Goal: Task Accomplishment & Management: Use online tool/utility

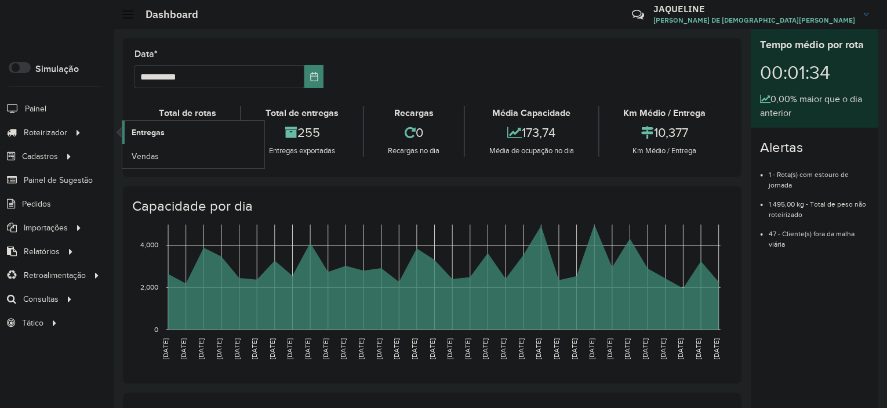
click at [139, 136] on span "Entregas" at bounding box center [148, 132] width 33 height 12
click at [489, 56] on formly-group "**********" at bounding box center [432, 74] width 609 height 48
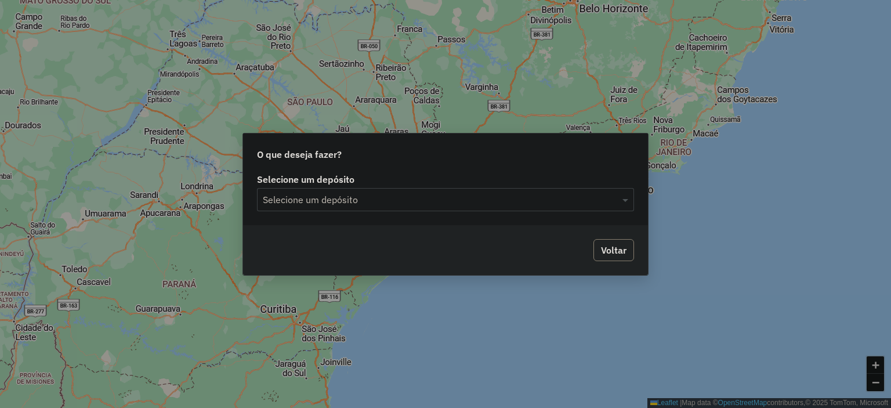
click at [407, 208] on div "Selecione um depósito" at bounding box center [445, 199] width 377 height 23
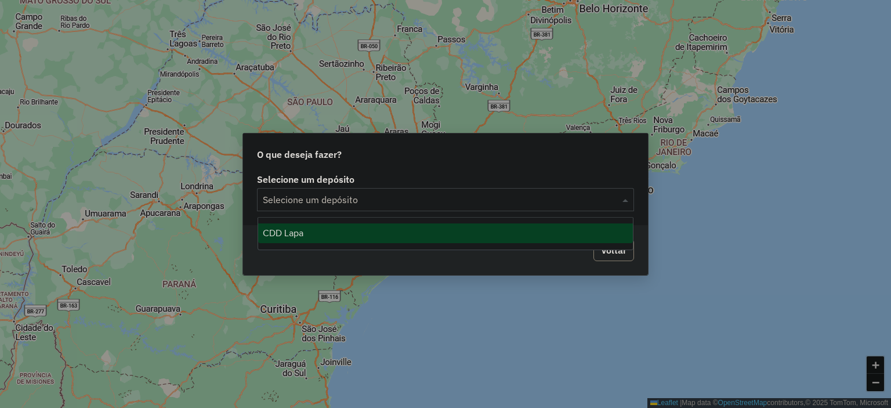
click at [401, 238] on div "CDD Lapa" at bounding box center [445, 233] width 375 height 20
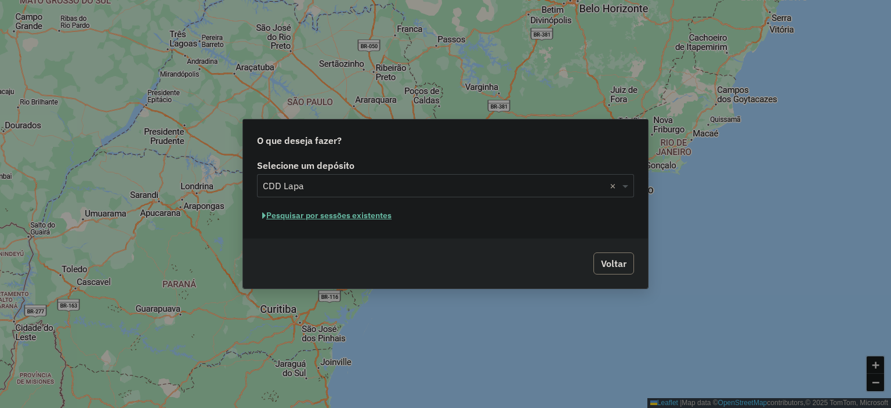
click at [375, 222] on button "Pesquisar por sessões existentes" at bounding box center [327, 215] width 140 height 18
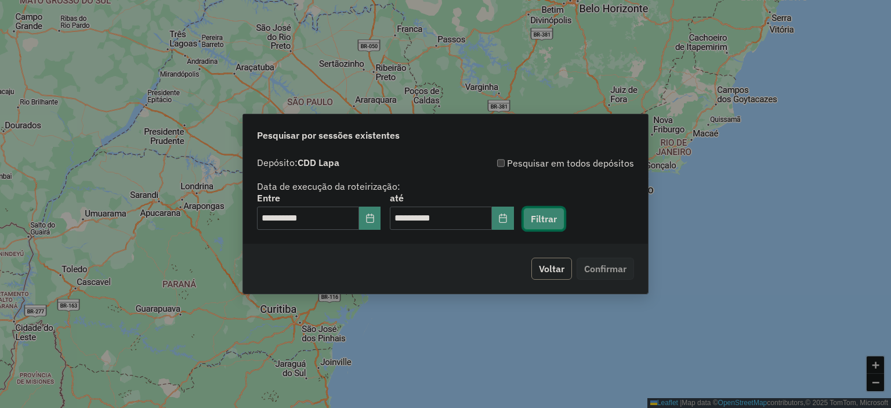
click at [564, 214] on button "Filtrar" at bounding box center [543, 219] width 41 height 22
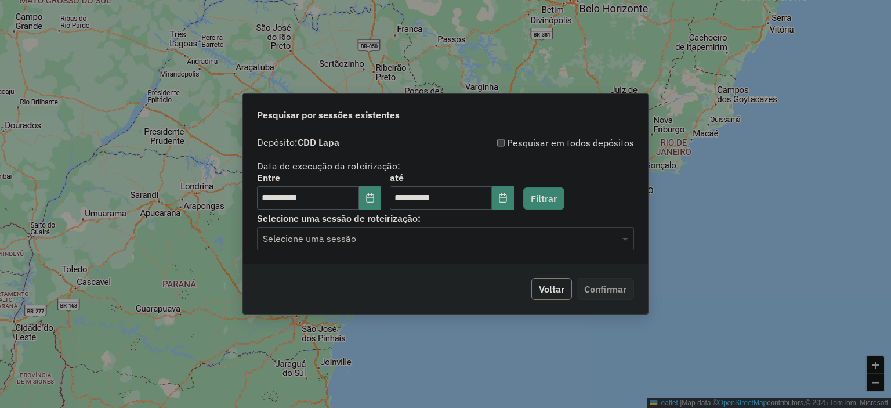
click at [346, 244] on input "text" at bounding box center [434, 239] width 342 height 14
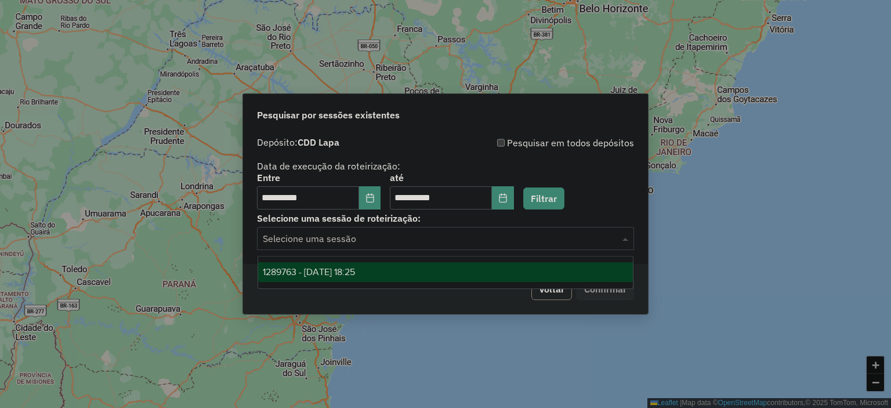
click at [341, 273] on span "1289763 - [DATE] 18:25" at bounding box center [309, 272] width 92 height 10
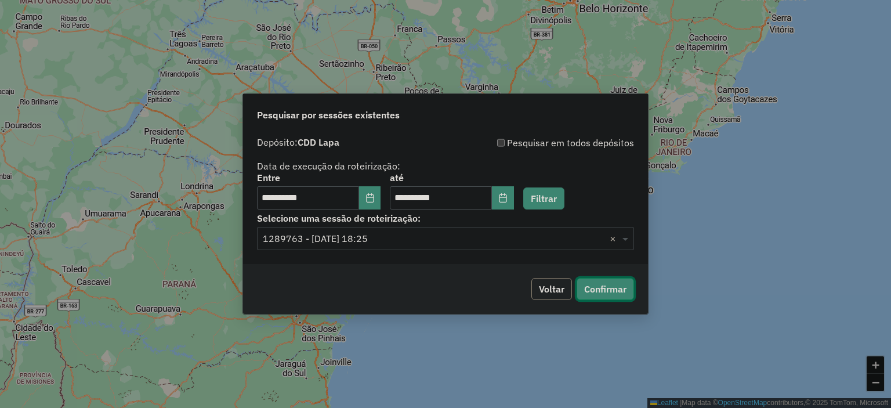
click at [625, 285] on button "Confirmar" at bounding box center [604, 289] width 57 height 22
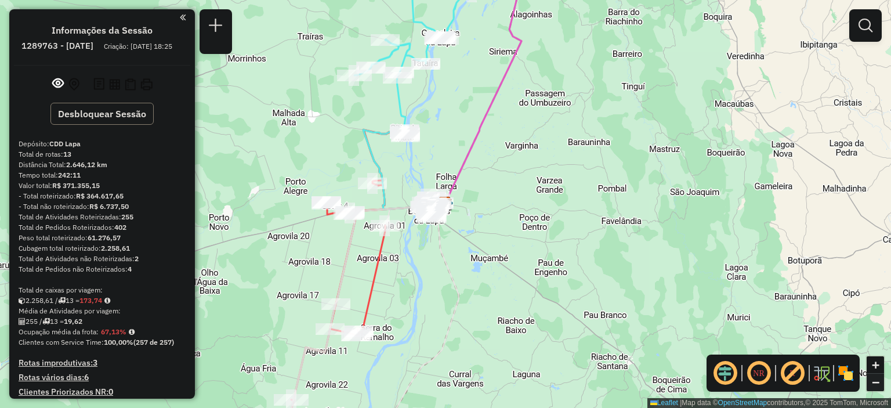
click at [875, 389] on link "−" at bounding box center [874, 381] width 17 height 17
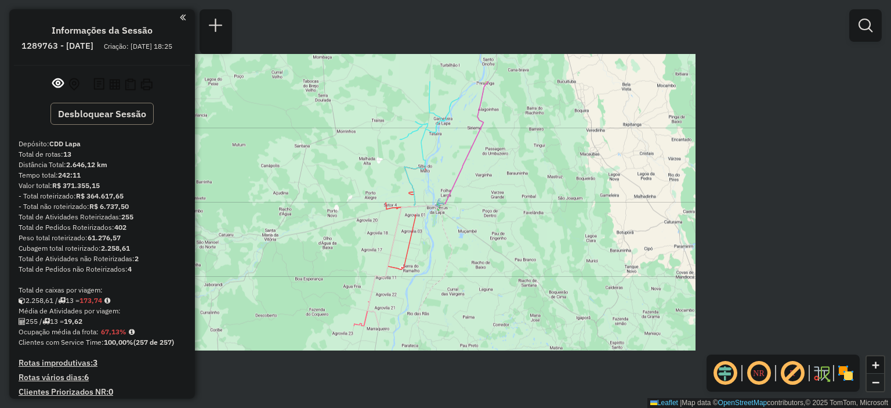
click at [875, 389] on link "−" at bounding box center [874, 381] width 17 height 17
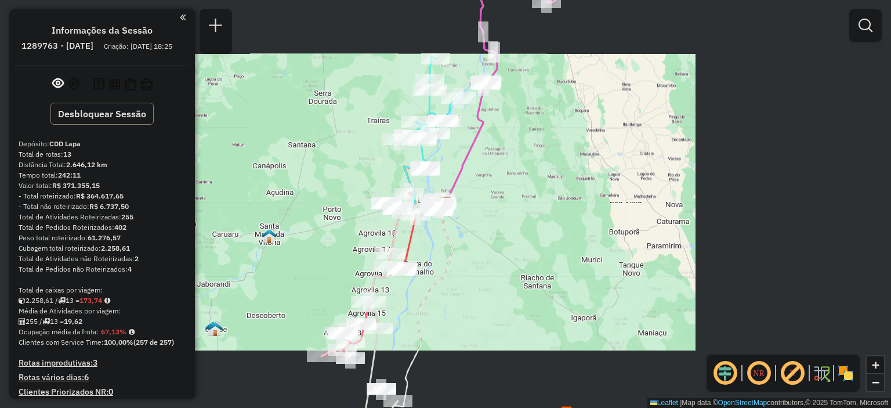
click at [873, 389] on link "−" at bounding box center [874, 381] width 17 height 17
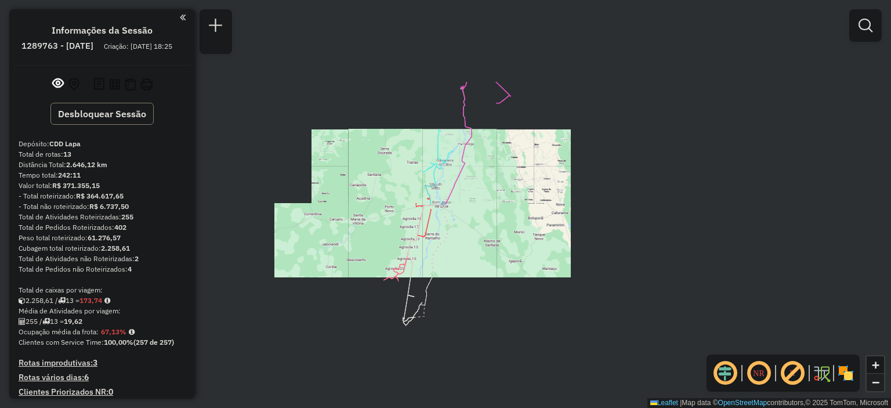
click at [873, 389] on link "−" at bounding box center [874, 381] width 17 height 17
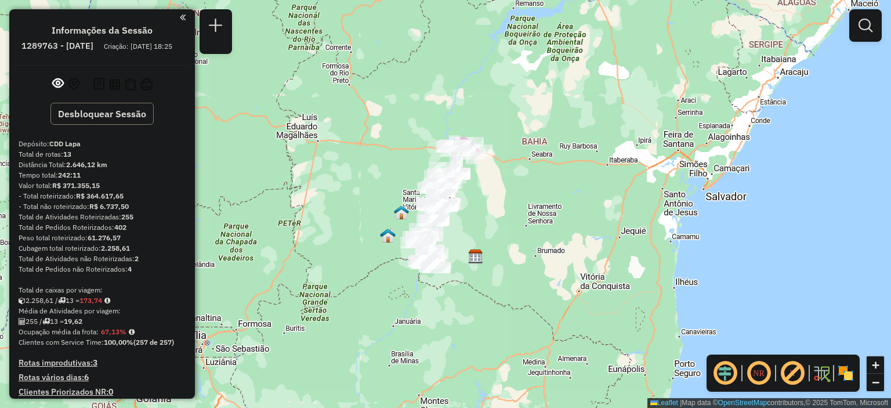
click at [761, 375] on em at bounding box center [759, 373] width 28 height 28
click at [879, 371] on link "+" at bounding box center [874, 364] width 17 height 17
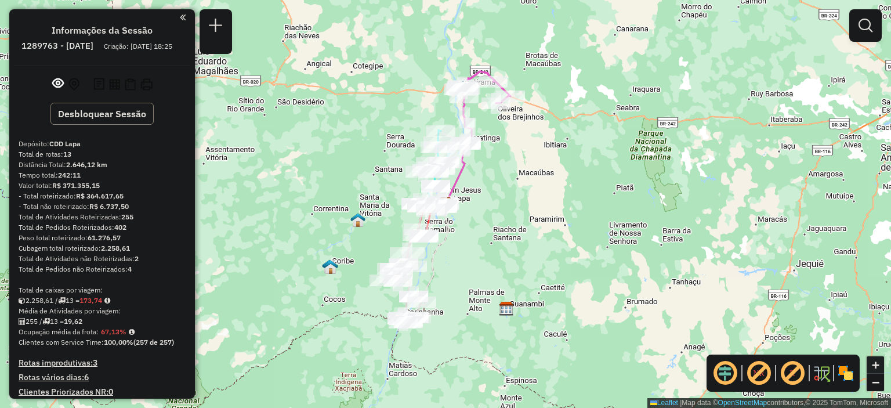
click at [877, 368] on span "+" at bounding box center [876, 364] width 8 height 14
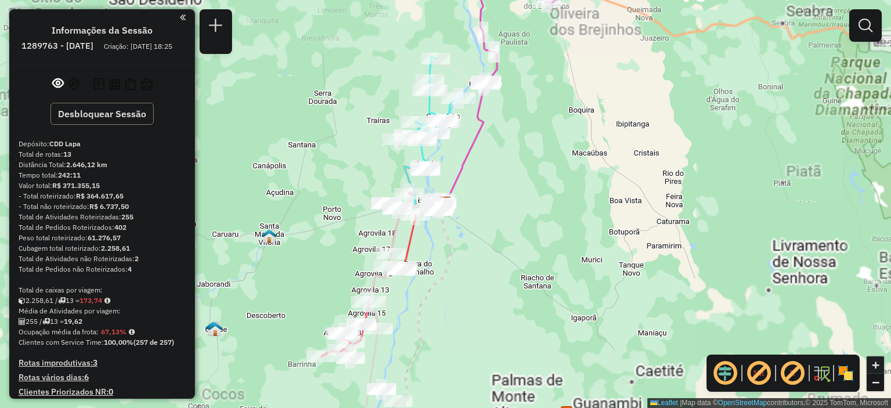
click at [877, 368] on span "+" at bounding box center [876, 364] width 8 height 14
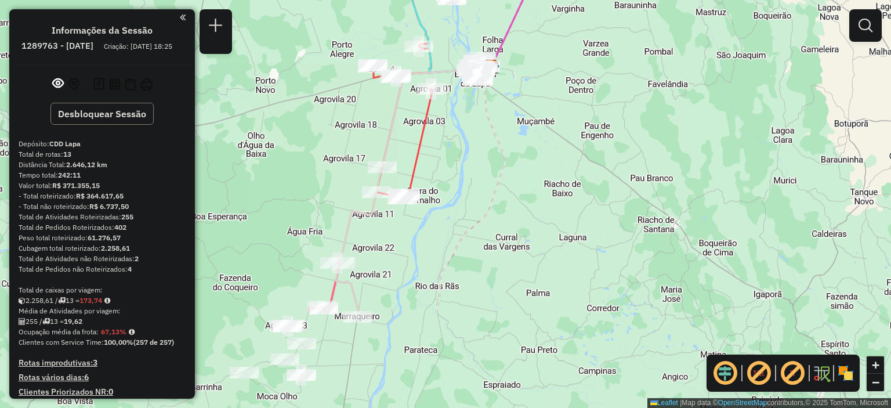
drag, startPoint x: 476, startPoint y: 255, endPoint x: 523, endPoint y: 118, distance: 144.5
click at [523, 118] on div "Janela de atendimento Grade de atendimento Capacidade Transportadoras Veículos …" at bounding box center [445, 204] width 891 height 408
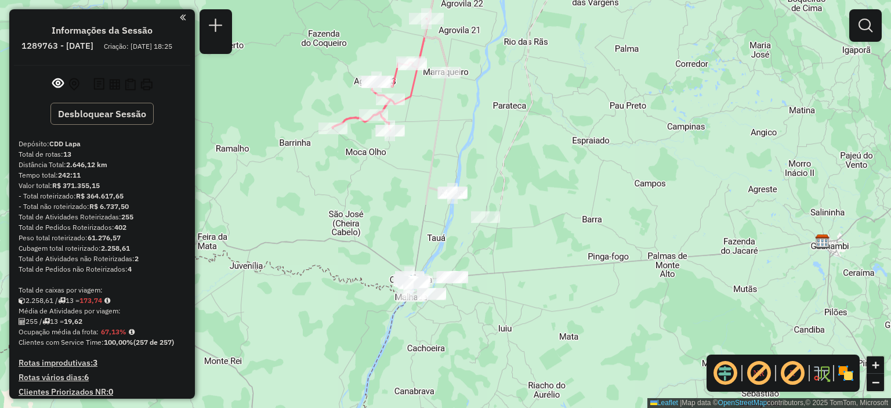
drag, startPoint x: 420, startPoint y: 309, endPoint x: 508, endPoint y: 71, distance: 252.8
click at [510, 64] on div "Janela de atendimento Grade de atendimento Capacidade Transportadoras Veículos …" at bounding box center [445, 204] width 891 height 408
click at [876, 362] on span "+" at bounding box center [876, 364] width 8 height 14
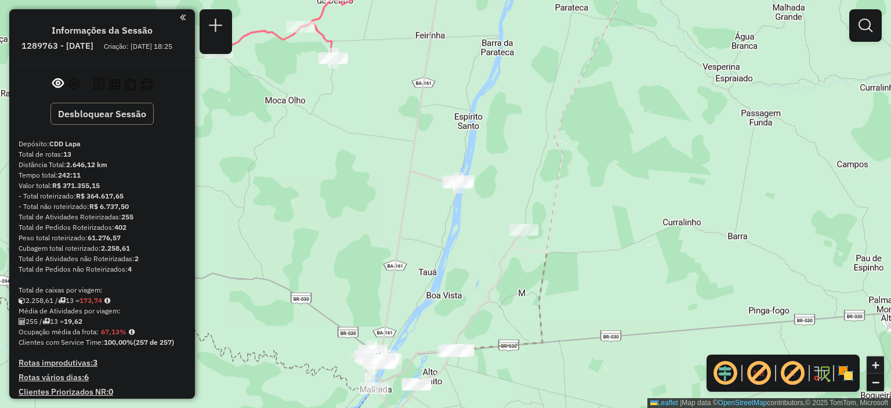
click at [876, 362] on span "+" at bounding box center [876, 364] width 8 height 14
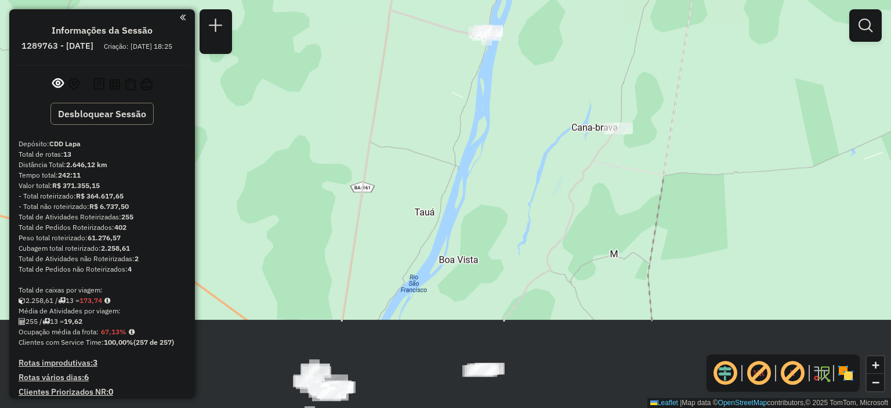
drag, startPoint x: 546, startPoint y: 336, endPoint x: 566, endPoint y: 191, distance: 146.4
click at [564, 199] on div "Janela de atendimento Grade de atendimento Capacidade Transportadoras Veículos …" at bounding box center [445, 204] width 891 height 408
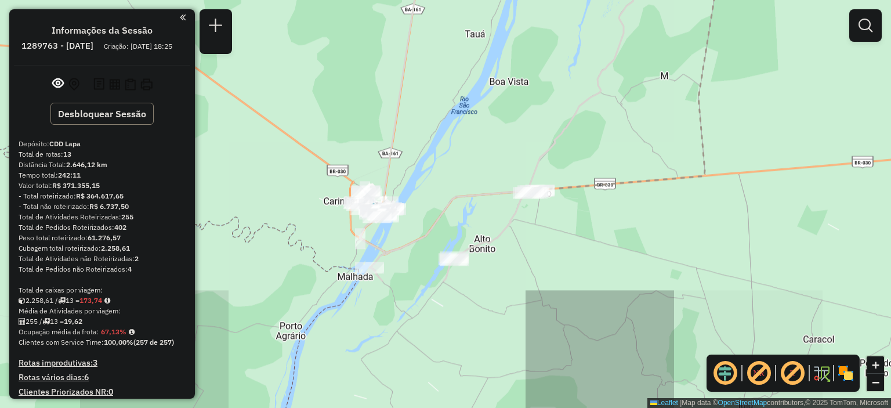
drag, startPoint x: 547, startPoint y: 201, endPoint x: 589, endPoint y: 74, distance: 134.1
click at [589, 74] on div "Janela de atendimento Grade de atendimento Capacidade Transportadoras Veículos …" at bounding box center [445, 204] width 891 height 408
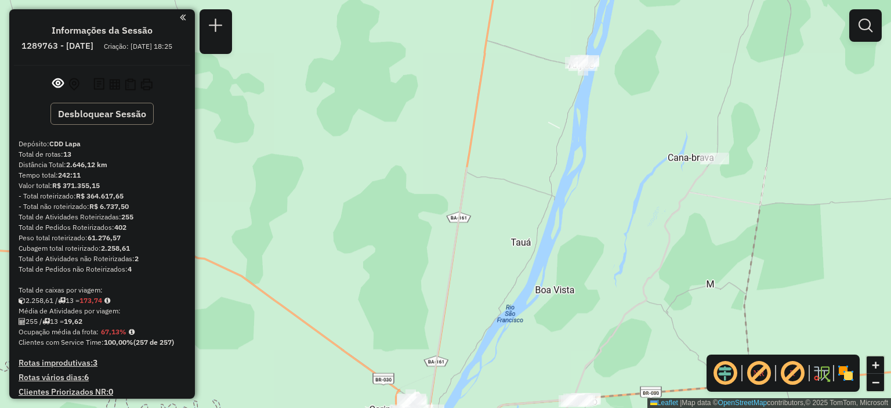
drag, startPoint x: 582, startPoint y: 98, endPoint x: 628, endPoint y: 303, distance: 210.5
click at [628, 303] on icon at bounding box center [556, 346] width 302 height 358
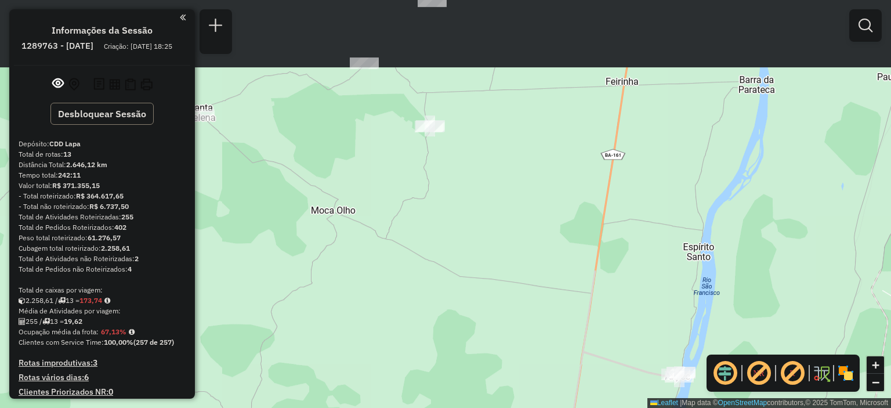
drag, startPoint x: 464, startPoint y: 120, endPoint x: 556, endPoint y: 404, distance: 298.7
click at [554, 407] on div "Janela de atendimento Grade de atendimento Capacidade Transportadoras Veículos …" at bounding box center [445, 204] width 891 height 408
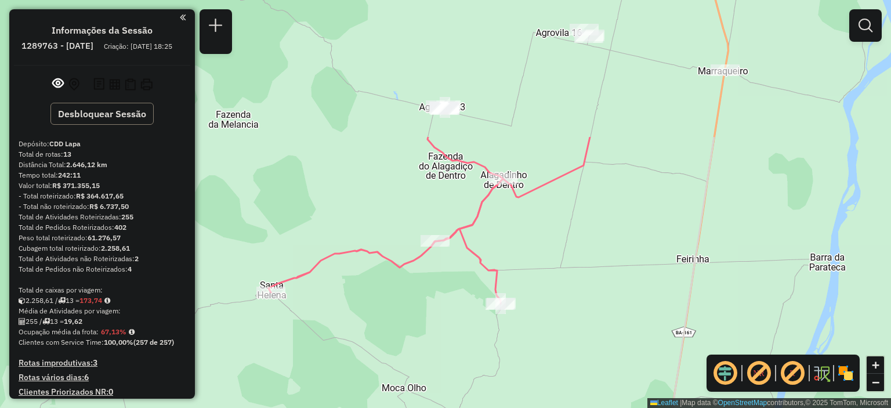
drag, startPoint x: 502, startPoint y: 175, endPoint x: 564, endPoint y: 339, distance: 175.5
click at [564, 339] on div "Janela de atendimento Grade de atendimento Capacidade Transportadoras Veículos …" at bounding box center [445, 204] width 891 height 408
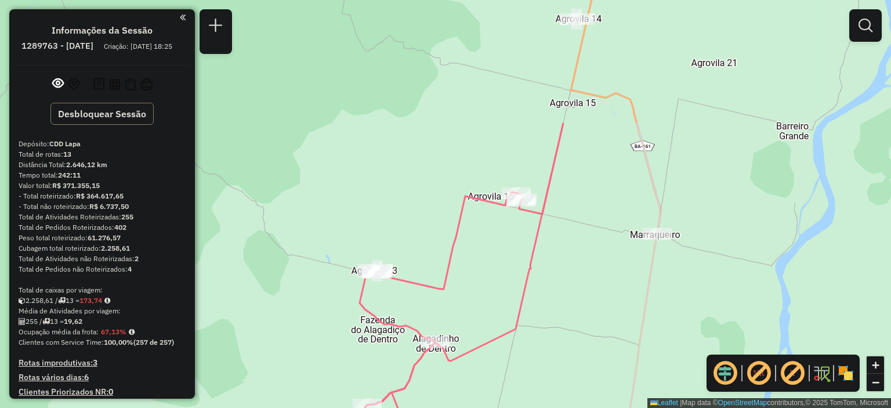
drag, startPoint x: 608, startPoint y: 148, endPoint x: 549, endPoint y: 302, distance: 164.9
click at [549, 302] on div "Janela de atendimento Grade de atendimento Capacidade Transportadoras Veículos …" at bounding box center [445, 204] width 891 height 408
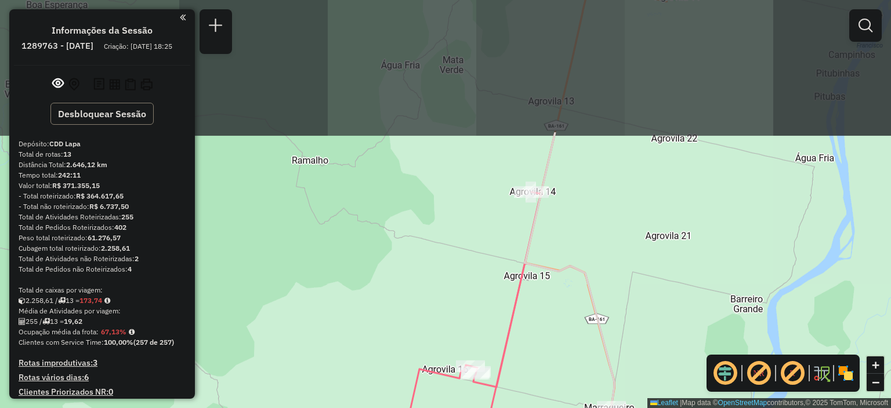
drag, startPoint x: 585, startPoint y: 92, endPoint x: 539, endPoint y: 264, distance: 178.8
click at [539, 264] on icon at bounding box center [569, 376] width 90 height 489
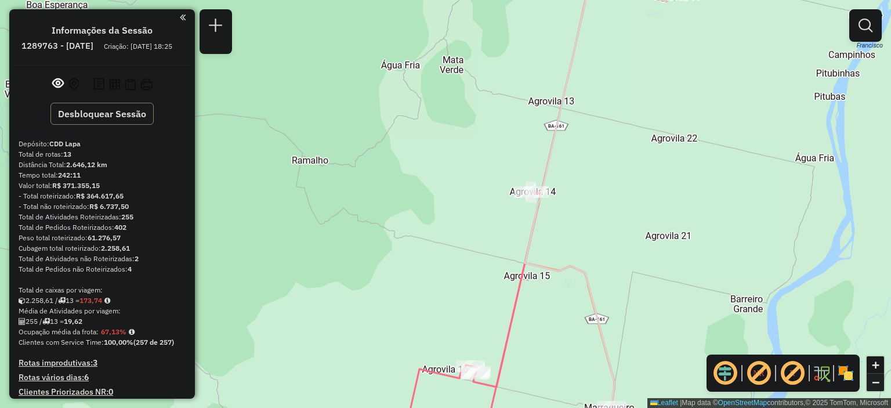
click at [877, 390] on link "−" at bounding box center [874, 381] width 17 height 17
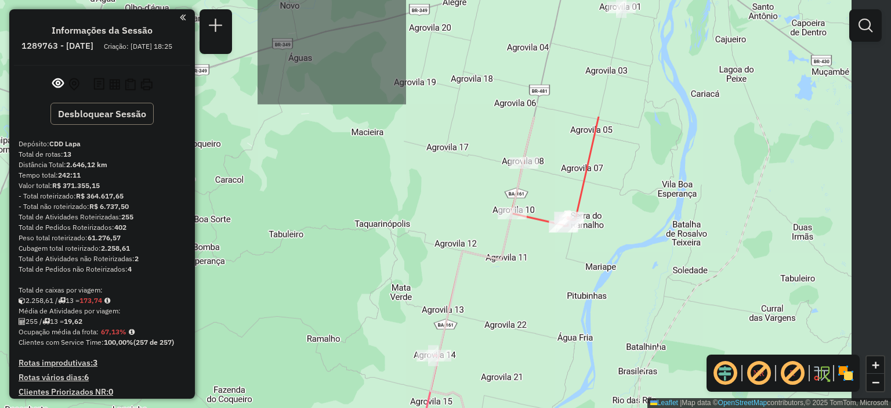
drag, startPoint x: 713, startPoint y: 75, endPoint x: 658, endPoint y: 234, distance: 167.8
click at [658, 234] on div "Janela de atendimento Grade de atendimento Capacidade Transportadoras Veículos …" at bounding box center [445, 204] width 891 height 408
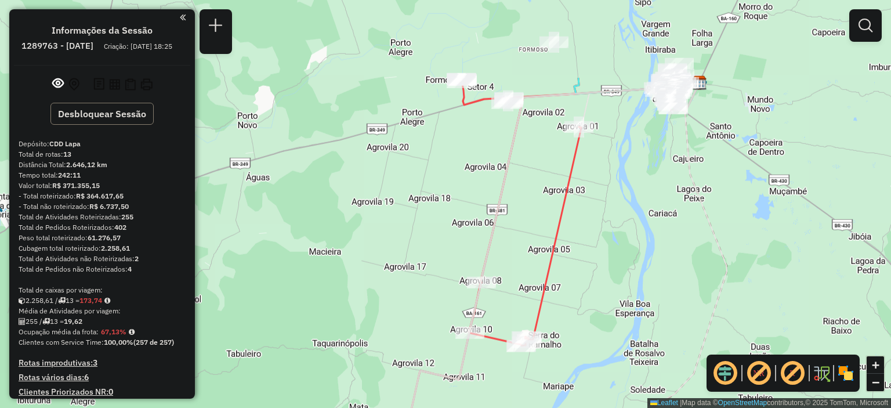
drag, startPoint x: 652, startPoint y: 128, endPoint x: 615, endPoint y: 236, distance: 114.3
click at [615, 236] on div "Janela de atendimento Grade de atendimento Capacidade Transportadoras Veículos …" at bounding box center [445, 204] width 891 height 408
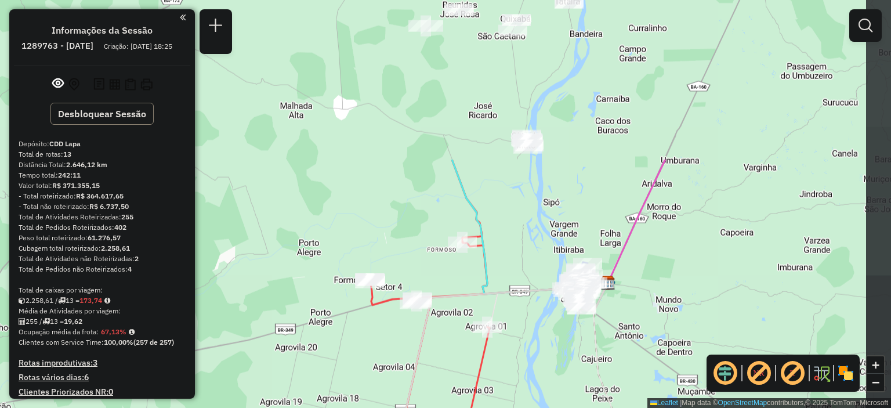
drag, startPoint x: 752, startPoint y: 59, endPoint x: 662, endPoint y: 252, distance: 212.2
click at [662, 252] on div "Janela de atendimento Grade de atendimento Capacidade Transportadoras Veículos …" at bounding box center [445, 204] width 891 height 408
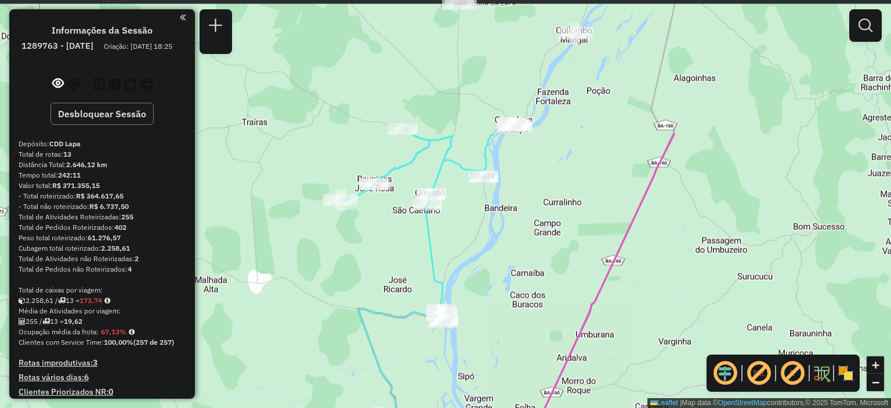
drag, startPoint x: 598, startPoint y: 129, endPoint x: 531, endPoint y: 257, distance: 144.5
click at [531, 257] on div "Janela de atendimento Grade de atendimento Capacidade Transportadoras Veículos …" at bounding box center [445, 204] width 891 height 408
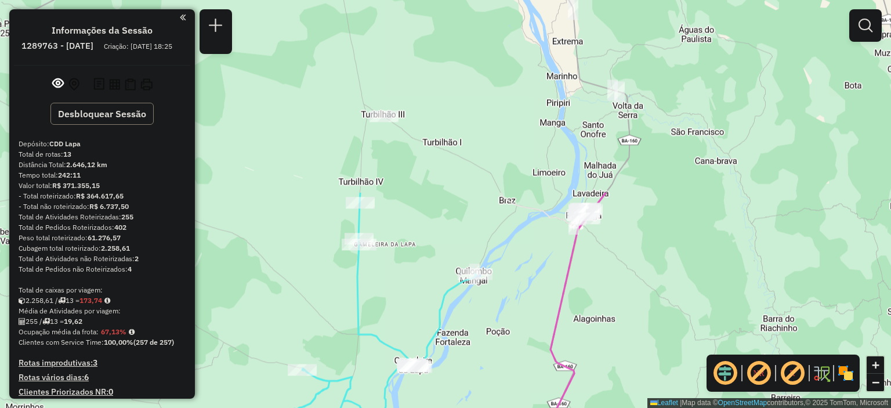
drag, startPoint x: 611, startPoint y: 129, endPoint x: 516, endPoint y: 361, distance: 251.2
click at [516, 361] on div "Janela de atendimento Grade de atendimento Capacidade Transportadoras Veículos …" at bounding box center [445, 204] width 891 height 408
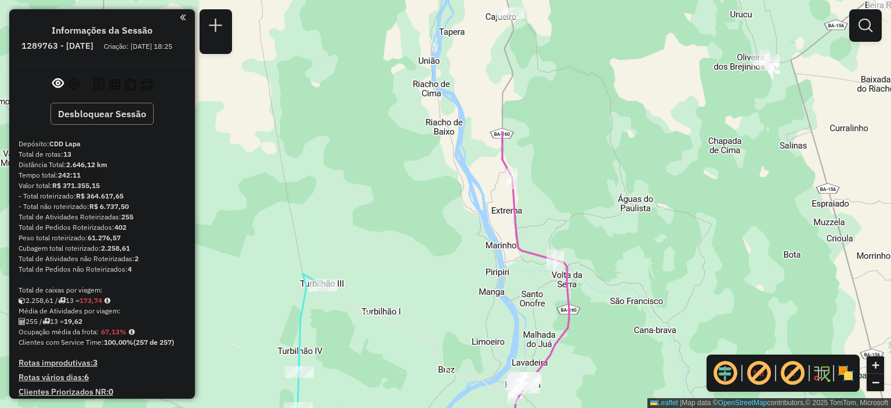
drag, startPoint x: 645, startPoint y: 89, endPoint x: 582, endPoint y: 259, distance: 181.6
click at [582, 259] on div "Janela de atendimento Grade de atendimento Capacidade Transportadoras Veículos …" at bounding box center [445, 204] width 891 height 408
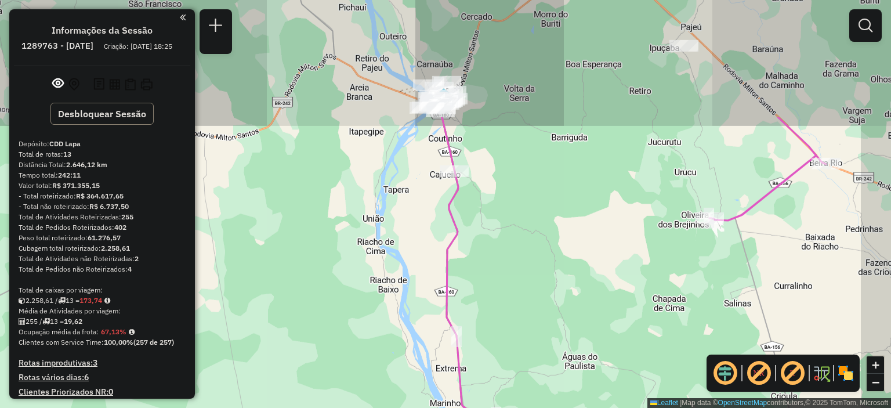
drag, startPoint x: 625, startPoint y: 119, endPoint x: 578, endPoint y: 259, distance: 148.0
click at [578, 259] on div "Janela de atendimento Grade de atendimento Capacidade Transportadoras Veículos …" at bounding box center [445, 204] width 891 height 408
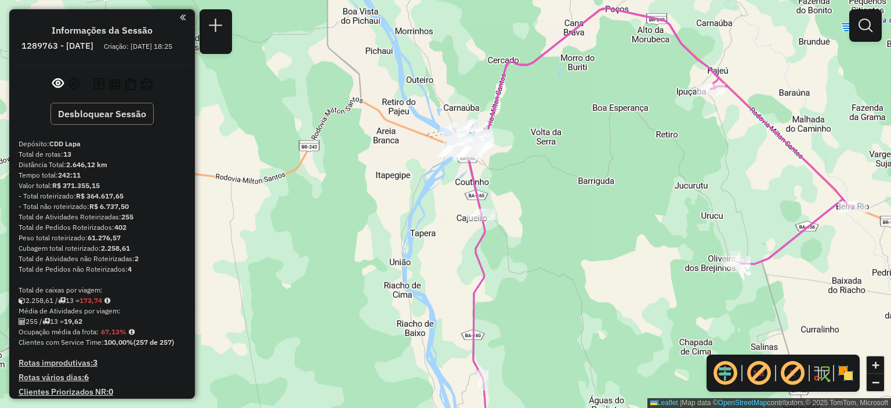
drag, startPoint x: 589, startPoint y: 151, endPoint x: 621, endPoint y: 188, distance: 48.9
click at [616, 193] on div "Janela de atendimento Grade de atendimento Capacidade Transportadoras Veículos …" at bounding box center [445, 204] width 891 height 408
click at [872, 372] on link "+" at bounding box center [874, 364] width 17 height 17
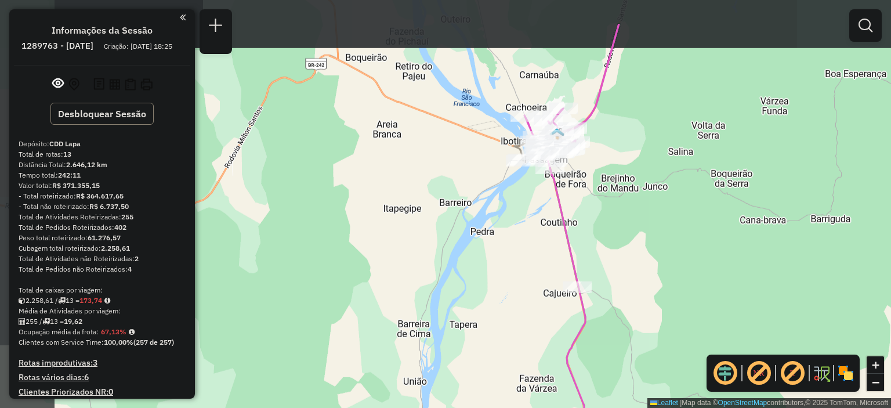
drag, startPoint x: 643, startPoint y: 173, endPoint x: 697, endPoint y: 226, distance: 75.5
click at [697, 226] on div "Janela de atendimento Grade de atendimento Capacidade Transportadoras Veículos …" at bounding box center [445, 204] width 891 height 408
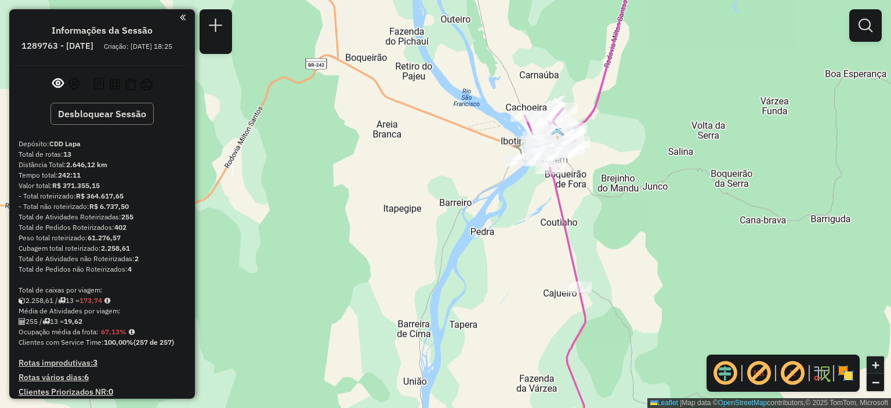
click at [875, 369] on span "+" at bounding box center [876, 364] width 8 height 14
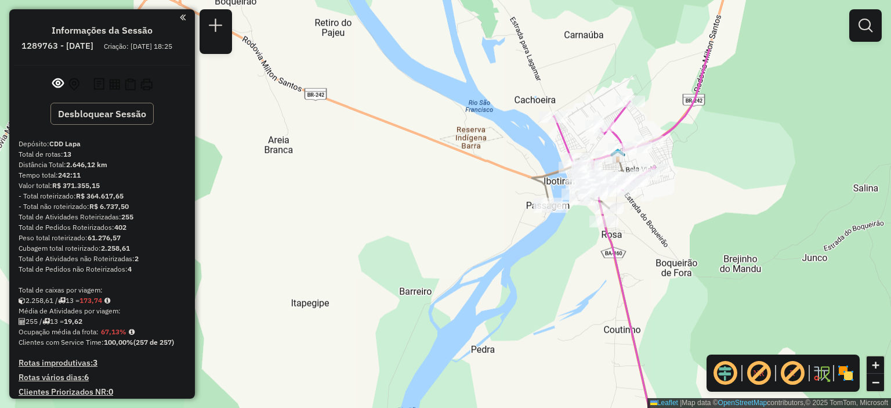
drag, startPoint x: 761, startPoint y: 93, endPoint x: 711, endPoint y: 183, distance: 102.6
click at [711, 183] on div "Janela de atendimento Grade de atendimento Capacidade Transportadoras Veículos …" at bounding box center [445, 204] width 891 height 408
click at [880, 358] on link "+" at bounding box center [874, 364] width 17 height 17
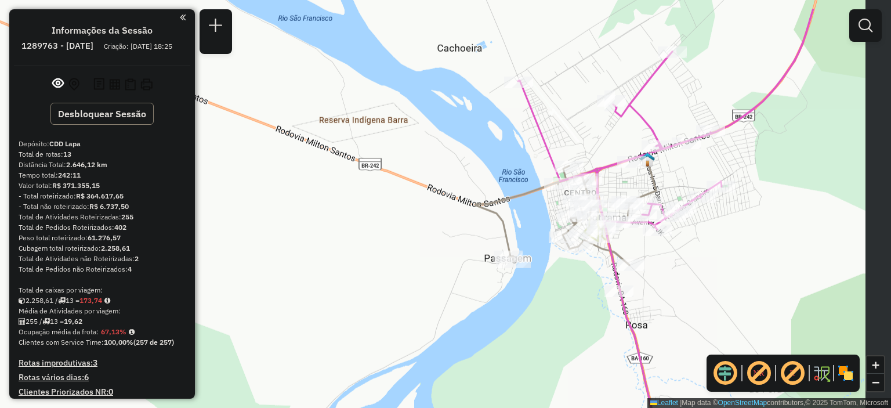
drag, startPoint x: 847, startPoint y: 236, endPoint x: 715, endPoint y: 275, distance: 137.4
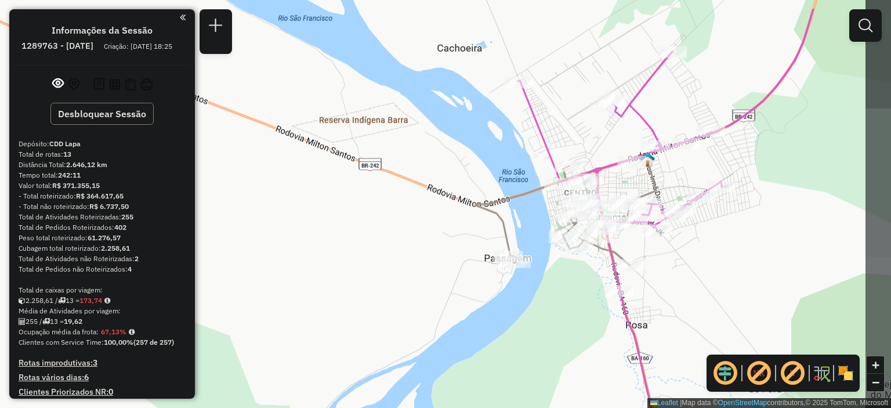
click at [715, 275] on div "Janela de atendimento Grade de atendimento Capacidade Transportadoras Veículos …" at bounding box center [445, 204] width 891 height 408
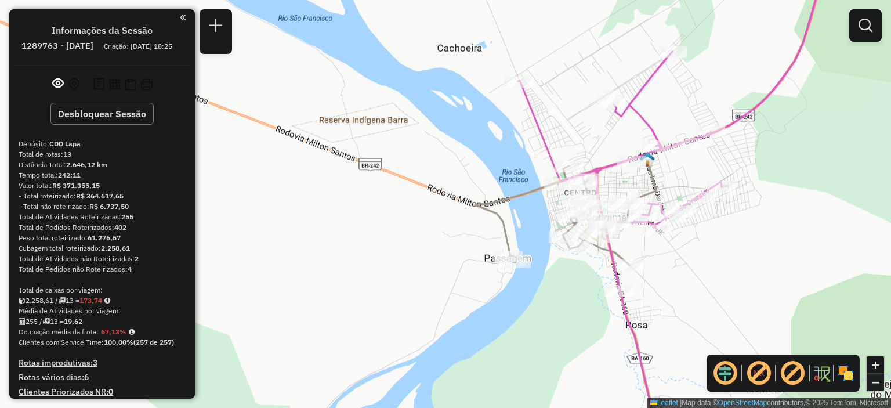
click at [883, 383] on link "−" at bounding box center [874, 381] width 17 height 17
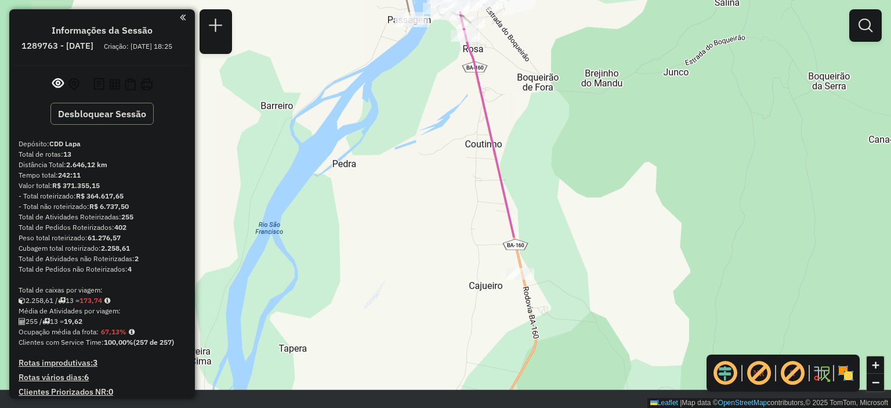
drag, startPoint x: 701, startPoint y: 291, endPoint x: 648, endPoint y: 102, distance: 196.3
click at [648, 102] on div "Janela de atendimento Grade de atendimento Capacidade Transportadoras Veículos …" at bounding box center [445, 204] width 891 height 408
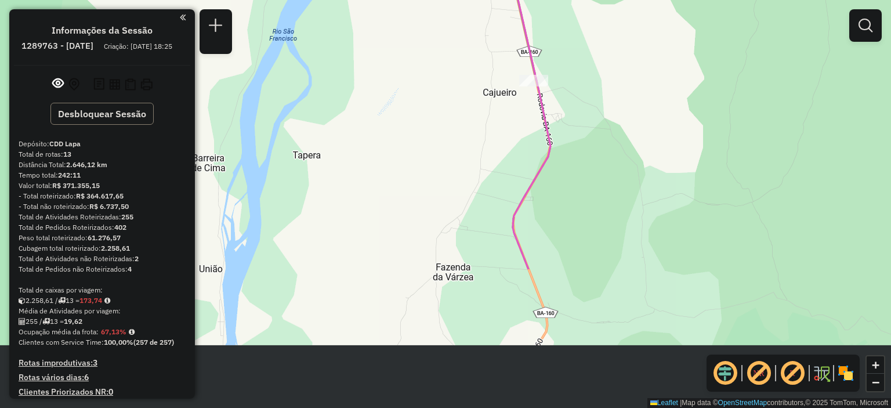
drag, startPoint x: 634, startPoint y: 215, endPoint x: 647, endPoint y: 34, distance: 180.8
click at [647, 34] on div "Janela de atendimento Grade de atendimento Capacidade Transportadoras Veículos …" at bounding box center [445, 204] width 891 height 408
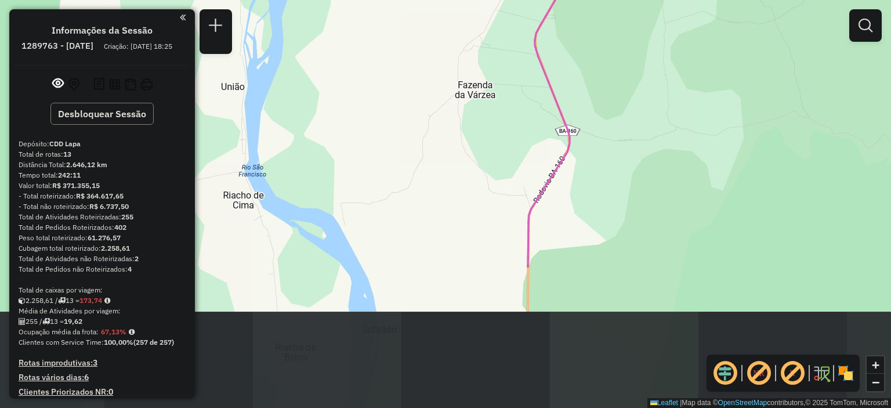
drag, startPoint x: 655, startPoint y: 170, endPoint x: 673, endPoint y: 38, distance: 132.9
click at [674, 38] on div "Janela de atendimento Grade de atendimento Capacidade Transportadoras Veículos …" at bounding box center [445, 204] width 891 height 408
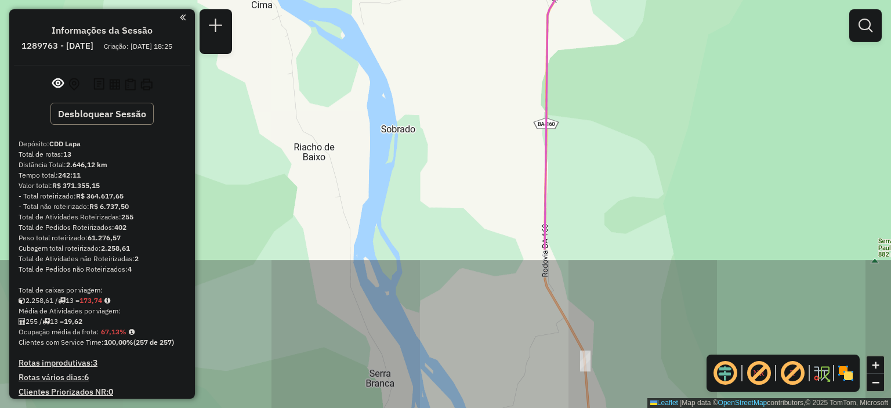
drag, startPoint x: 631, startPoint y: 242, endPoint x: 650, endPoint y: 48, distance: 195.2
click at [650, 48] on div "Janela de atendimento Grade de atendimento Capacidade Transportadoras Veículos …" at bounding box center [445, 204] width 891 height 408
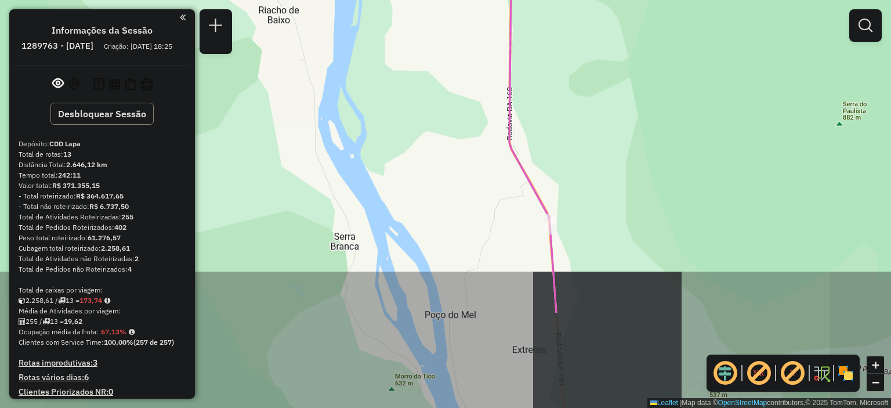
drag, startPoint x: 639, startPoint y: 205, endPoint x: 601, endPoint y: 50, distance: 159.4
click at [601, 50] on div "Janela de atendimento Grade de atendimento Capacidade Transportadoras Veículos …" at bounding box center [445, 204] width 891 height 408
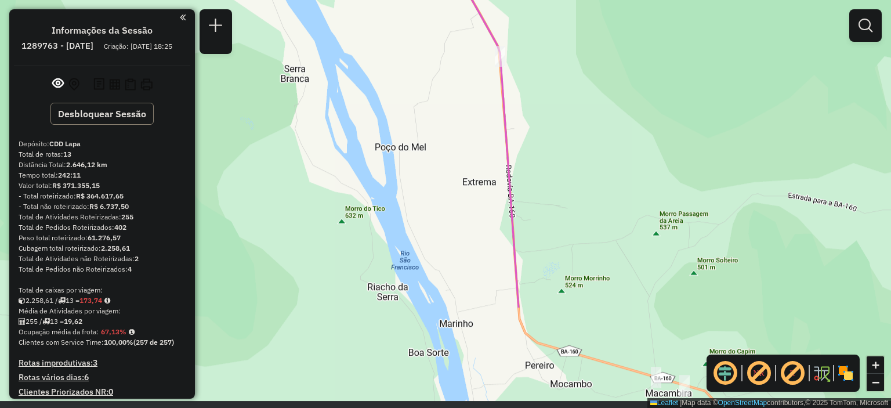
drag, startPoint x: 650, startPoint y: 197, endPoint x: 605, endPoint y: 32, distance: 170.6
click at [605, 30] on div "Janela de atendimento Grade de atendimento Capacidade Transportadoras Veículos …" at bounding box center [445, 204] width 891 height 408
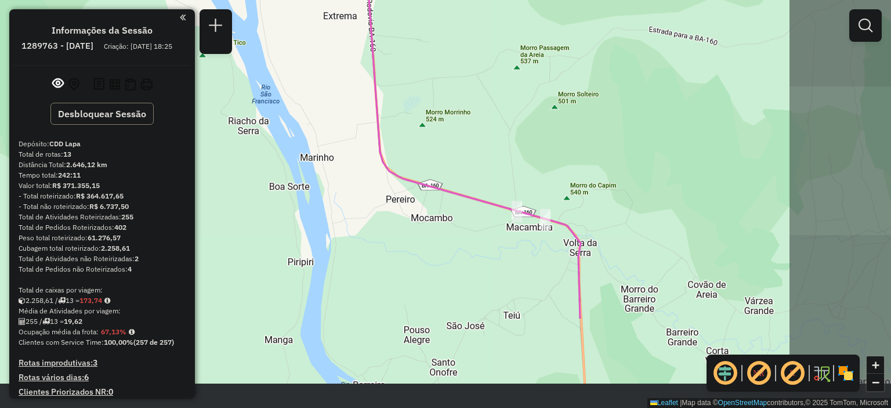
drag, startPoint x: 680, startPoint y: 193, endPoint x: 543, endPoint y: 61, distance: 189.5
click at [544, 61] on div "Janela de atendimento Grade de atendimento Capacidade Transportadoras Veículos …" at bounding box center [445, 204] width 891 height 408
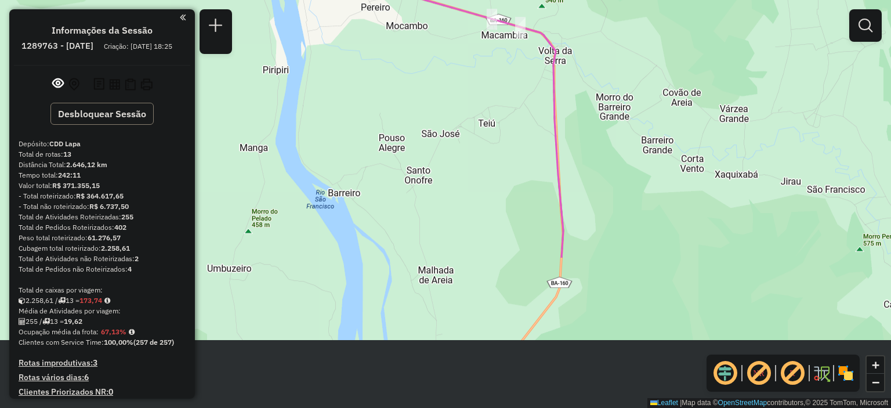
drag, startPoint x: 637, startPoint y: 292, endPoint x: 612, endPoint y: 100, distance: 193.0
click at [612, 100] on div "Janela de atendimento Grade de atendimento Capacidade Transportadoras Veículos …" at bounding box center [445, 204] width 891 height 408
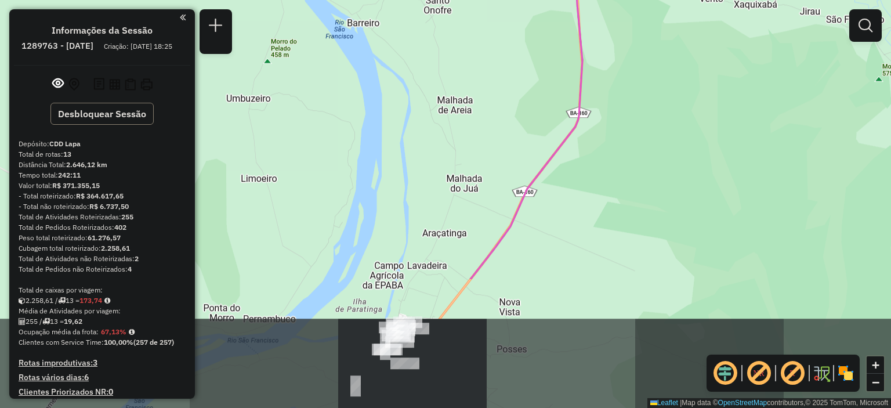
drag, startPoint x: 634, startPoint y: 273, endPoint x: 666, endPoint y: 93, distance: 183.2
click at [666, 93] on div "Janela de atendimento Grade de atendimento Capacidade Transportadoras Veículos …" at bounding box center [445, 204] width 891 height 408
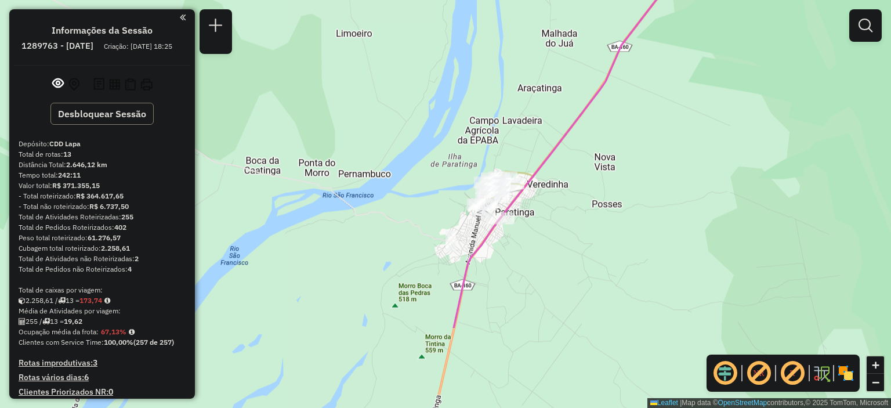
drag, startPoint x: 573, startPoint y: 237, endPoint x: 654, endPoint y: 122, distance: 140.2
click at [654, 122] on div "Janela de atendimento Grade de atendimento Capacidade Transportadoras Veículos …" at bounding box center [445, 204] width 891 height 408
click at [875, 359] on span "+" at bounding box center [876, 364] width 8 height 14
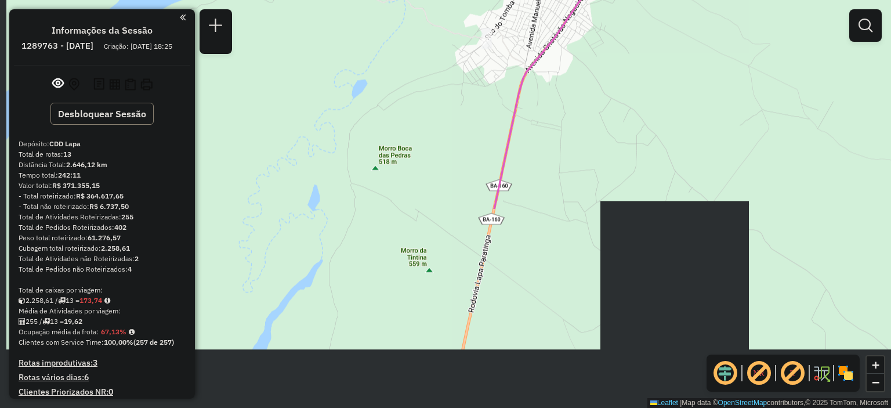
drag, startPoint x: 596, startPoint y: 336, endPoint x: 629, endPoint y: 97, distance: 241.1
click at [627, 97] on div "Janela de atendimento Grade de atendimento Capacidade Transportadoras Veículos …" at bounding box center [445, 204] width 891 height 408
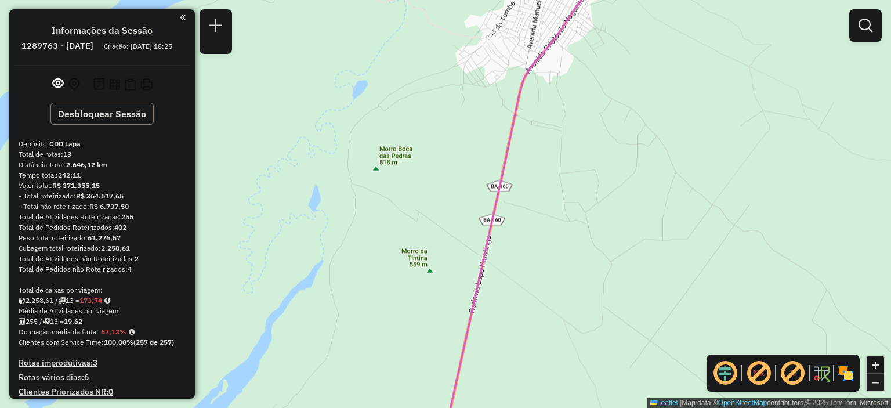
click at [876, 383] on span "−" at bounding box center [876, 382] width 8 height 14
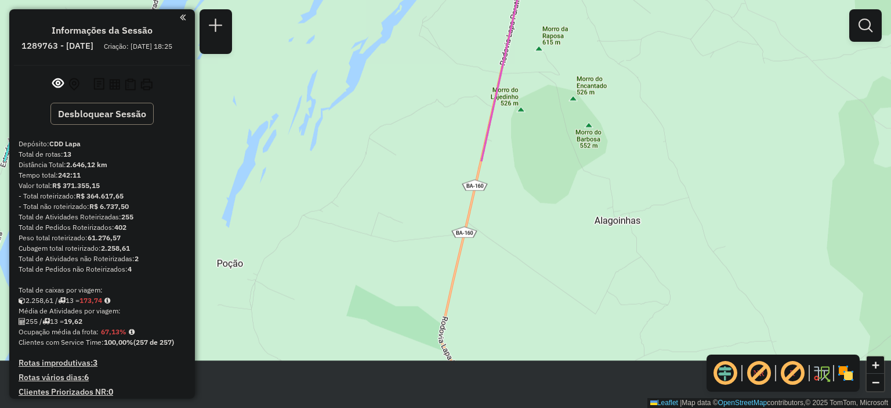
drag, startPoint x: 505, startPoint y: 332, endPoint x: 572, endPoint y: 44, distance: 296.0
click at [572, 45] on div "Janela de atendimento Grade de atendimento Capacidade Transportadoras Veículos …" at bounding box center [445, 204] width 891 height 408
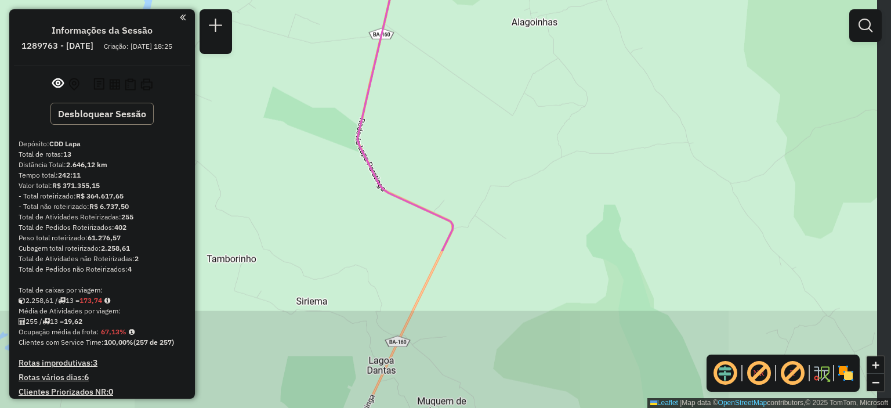
drag, startPoint x: 558, startPoint y: 219, endPoint x: 478, endPoint y: 21, distance: 213.6
click at [478, 21] on div "Janela de atendimento Grade de atendimento Capacidade Transportadoras Veículos …" at bounding box center [445, 204] width 891 height 408
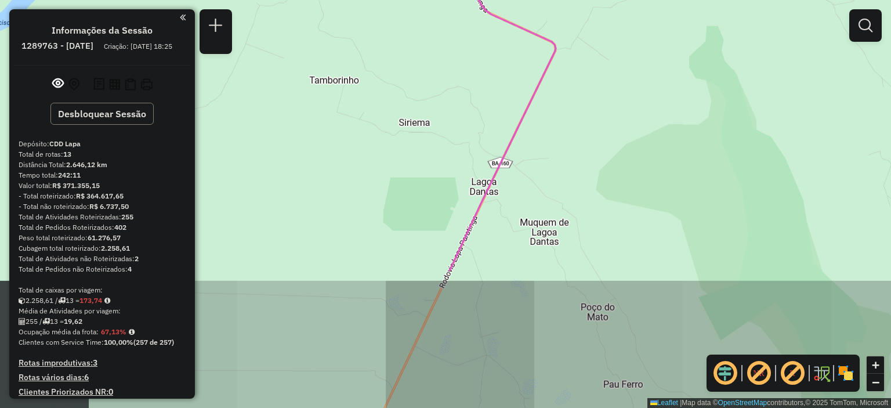
drag, startPoint x: 510, startPoint y: 296, endPoint x: 623, endPoint y: 97, distance: 229.0
click at [623, 97] on div "Janela de atendimento Grade de atendimento Capacidade Transportadoras Veículos …" at bounding box center [445, 204] width 891 height 408
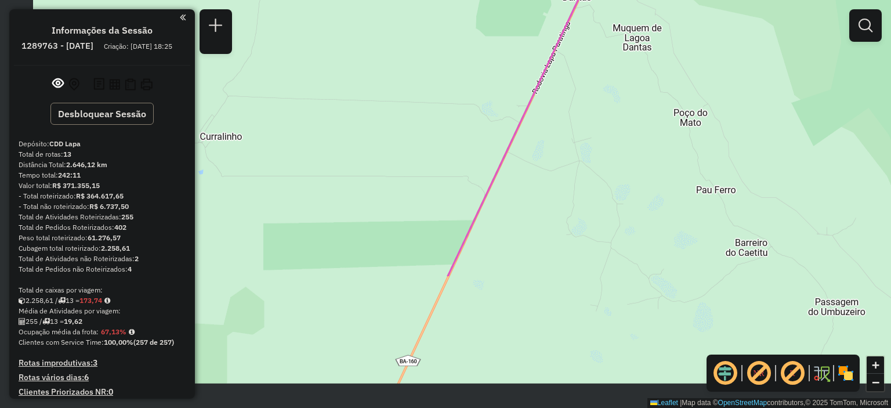
drag, startPoint x: 510, startPoint y: 250, endPoint x: 591, endPoint y: 78, distance: 190.2
click at [591, 78] on div "Janela de atendimento Grade de atendimento Capacidade Transportadoras Veículos …" at bounding box center [445, 204] width 891 height 408
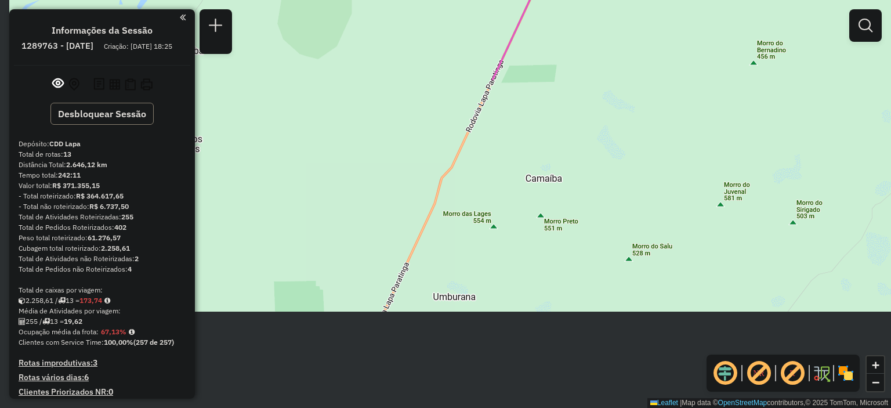
drag, startPoint x: 463, startPoint y: 357, endPoint x: 592, endPoint y: -19, distance: 397.2
click at [592, 0] on html "Aguarde... Pop-up bloqueado! Seu navegador bloqueou automáticamente a abertura …" at bounding box center [445, 204] width 891 height 408
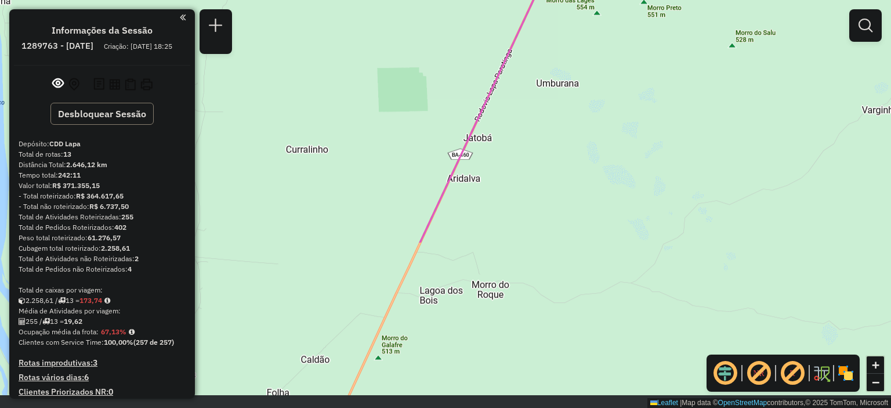
drag, startPoint x: 437, startPoint y: 324, endPoint x: 540, endPoint y: 103, distance: 244.1
click at [540, 103] on div "Janela de atendimento Grade de atendimento Capacidade Transportadoras Veículos …" at bounding box center [445, 204] width 891 height 408
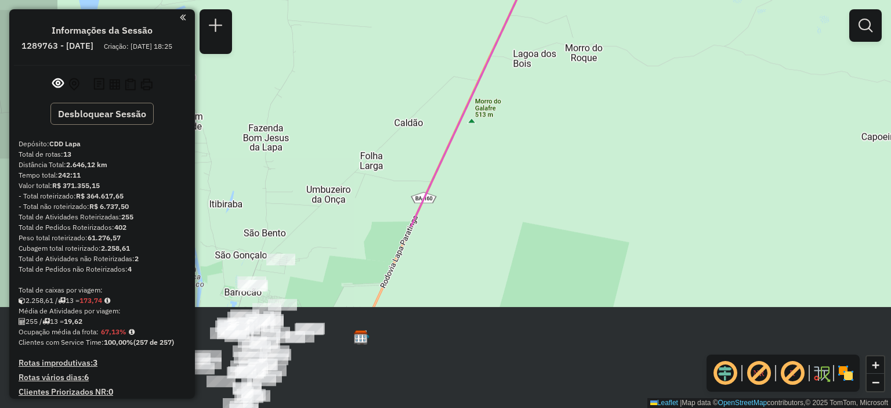
drag, startPoint x: 431, startPoint y: 259, endPoint x: 521, endPoint y: 37, distance: 239.4
click at [521, 37] on div "Janela de atendimento Grade de atendimento Capacidade Transportadoras Veículos …" at bounding box center [445, 204] width 891 height 408
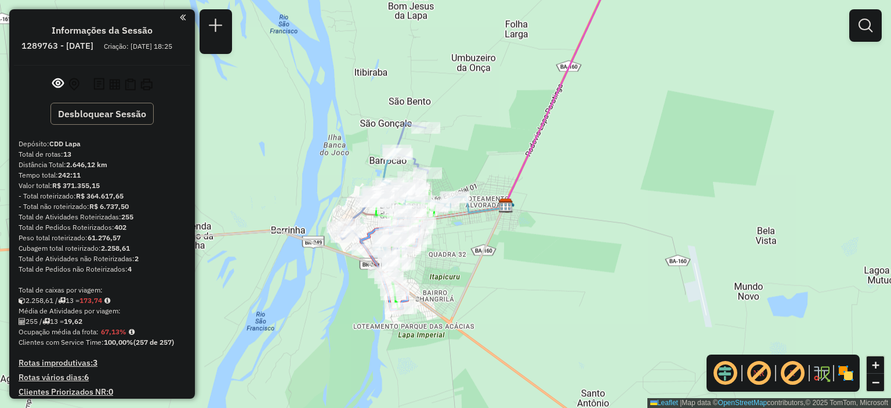
drag, startPoint x: 434, startPoint y: 278, endPoint x: 581, endPoint y: 143, distance: 198.6
click at [581, 143] on div "Janela de atendimento Grade de atendimento Capacidade Transportadoras Veículos …" at bounding box center [445, 204] width 891 height 408
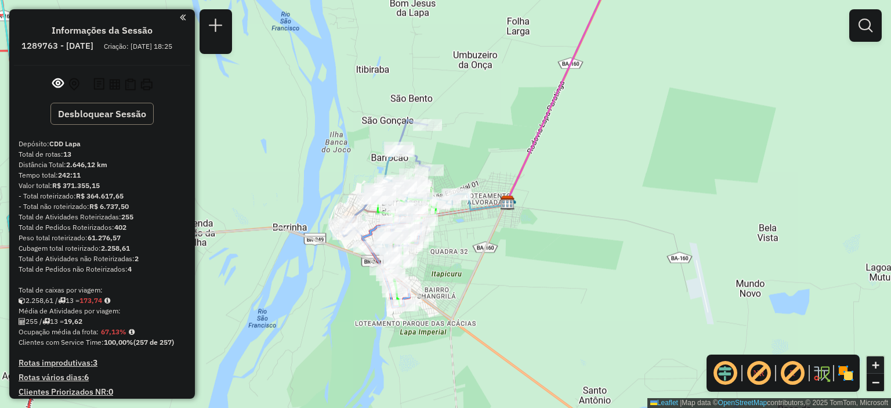
click at [881, 369] on link "+" at bounding box center [874, 364] width 17 height 17
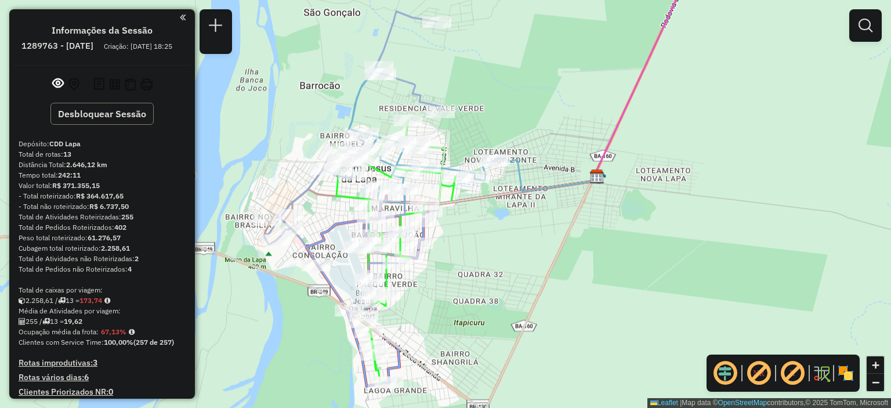
drag, startPoint x: 440, startPoint y: 282, endPoint x: 466, endPoint y: 257, distance: 35.7
click at [466, 257] on div "Janela de atendimento Grade de atendimento Capacidade Transportadoras Veículos …" at bounding box center [445, 204] width 891 height 408
click at [872, 369] on span "+" at bounding box center [876, 364] width 8 height 14
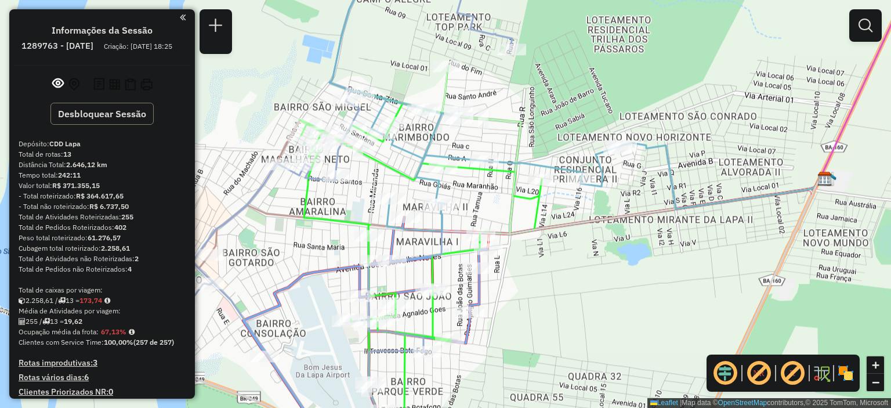
drag, startPoint x: 492, startPoint y: 246, endPoint x: 568, endPoint y: 275, distance: 82.1
click at [568, 275] on div "Janela de atendimento Grade de atendimento Capacidade Transportadoras Veículos …" at bounding box center [445, 204] width 891 height 408
click at [877, 366] on span "+" at bounding box center [876, 364] width 8 height 14
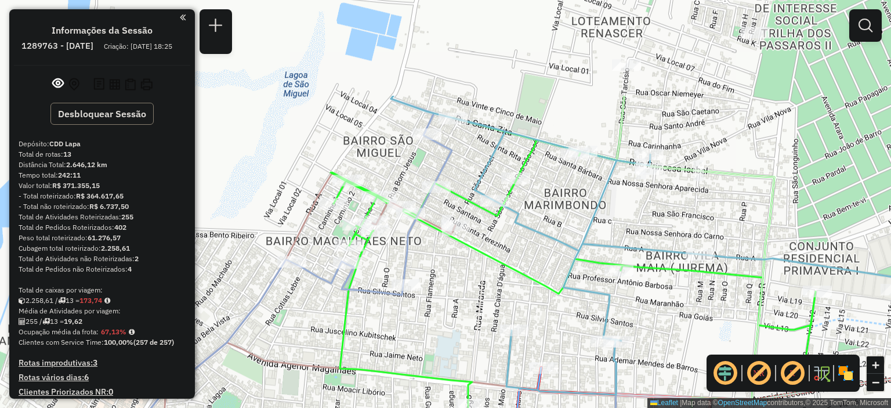
drag, startPoint x: 311, startPoint y: 159, endPoint x: 474, endPoint y: 292, distance: 210.1
click at [473, 292] on div "Janela de atendimento Grade de atendimento Capacidade Transportadoras Veículos …" at bounding box center [445, 204] width 891 height 408
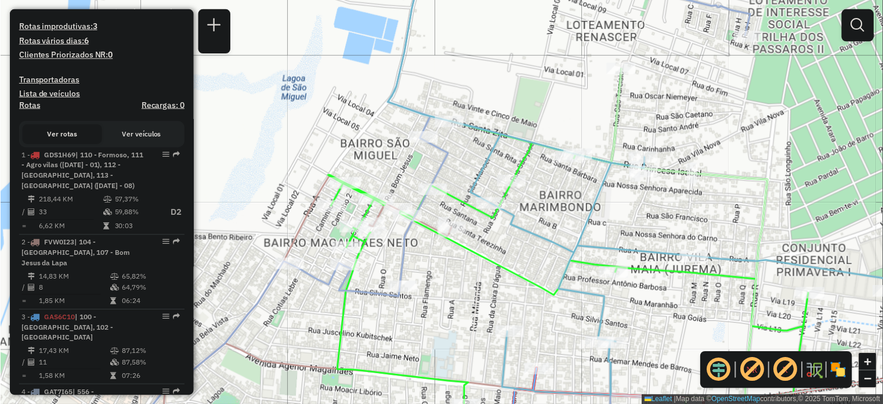
scroll to position [352, 0]
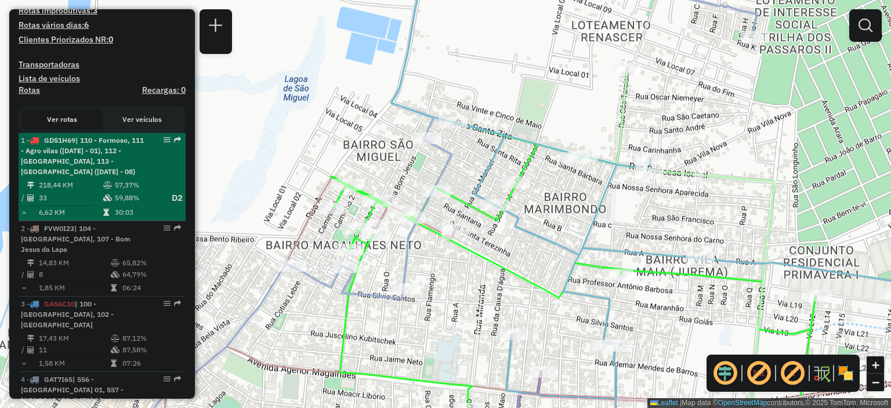
drag, startPoint x: 165, startPoint y: 144, endPoint x: 151, endPoint y: 147, distance: 14.2
click at [146, 143] on div at bounding box center [163, 139] width 35 height 7
select select "**********"
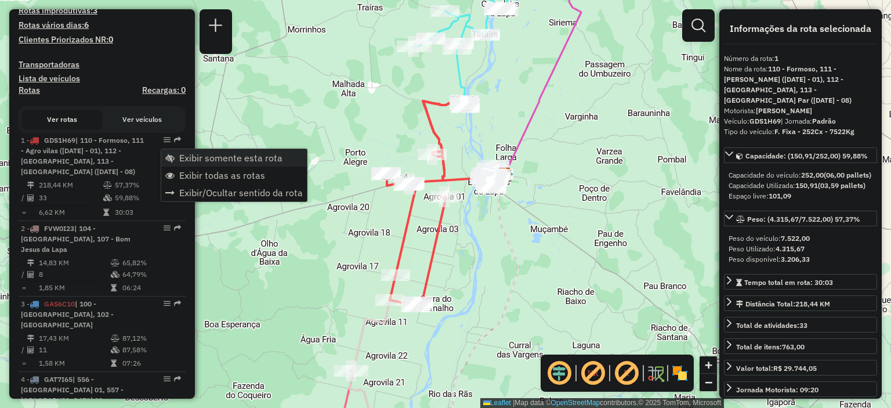
click at [179, 158] on span "Exibir somente esta rota" at bounding box center [230, 157] width 103 height 9
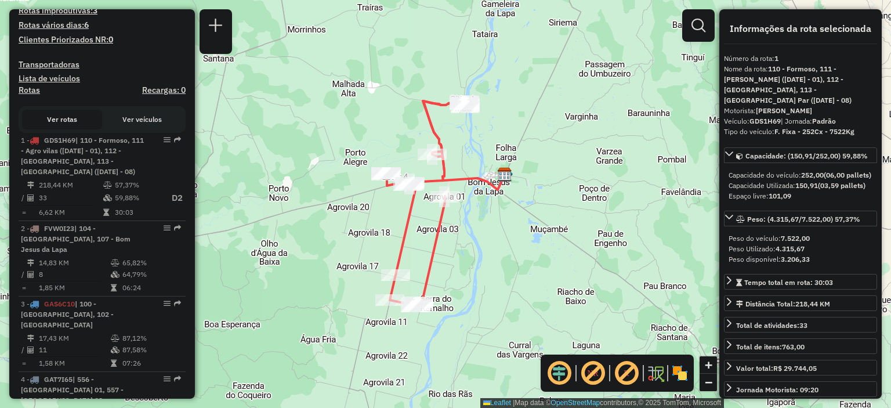
click at [199, 369] on div "Janela de atendimento Grade de atendimento Capacidade Transportadoras Veículos …" at bounding box center [445, 204] width 891 height 408
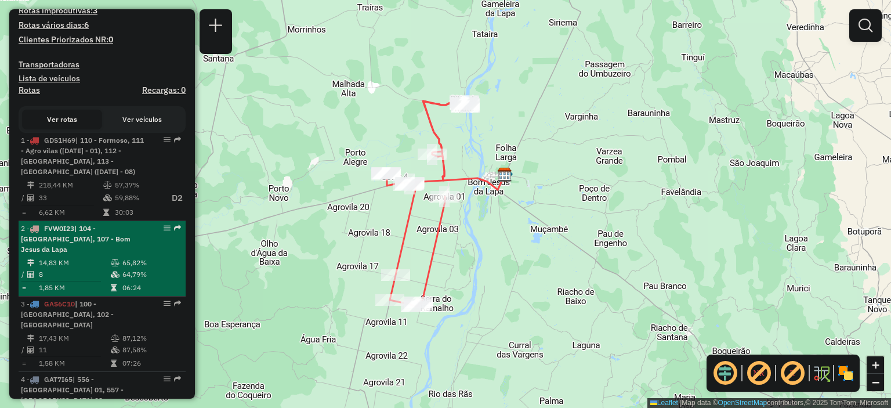
click at [65, 256] on li "2 - FVW0I23 | 104 - [GEOGRAPHIC_DATA], 107 - [GEOGRAPHIC_DATA] 14,83 KM 65,82% …" at bounding box center [102, 258] width 167 height 75
select select "**********"
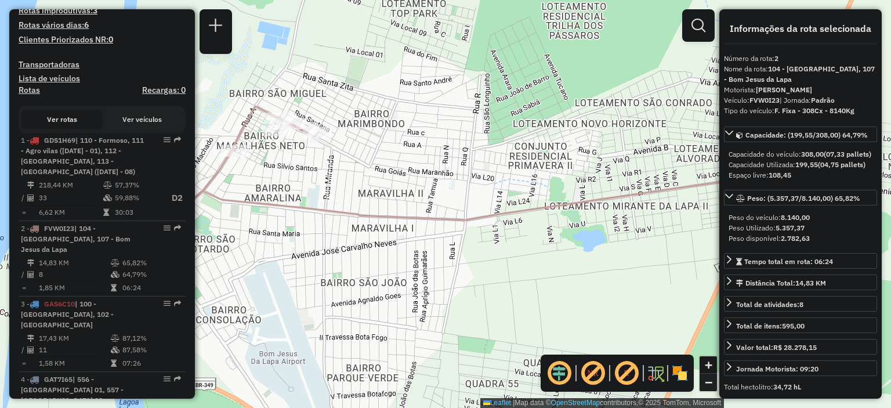
click at [712, 390] on link "−" at bounding box center [707, 381] width 17 height 17
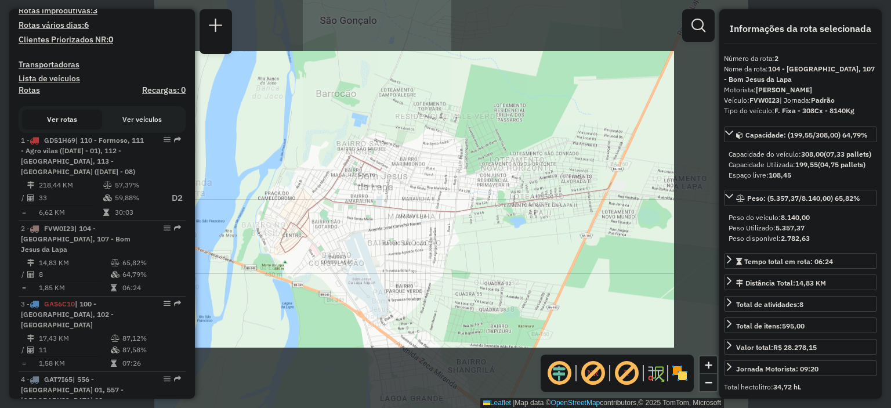
click at [712, 390] on link "−" at bounding box center [707, 381] width 17 height 17
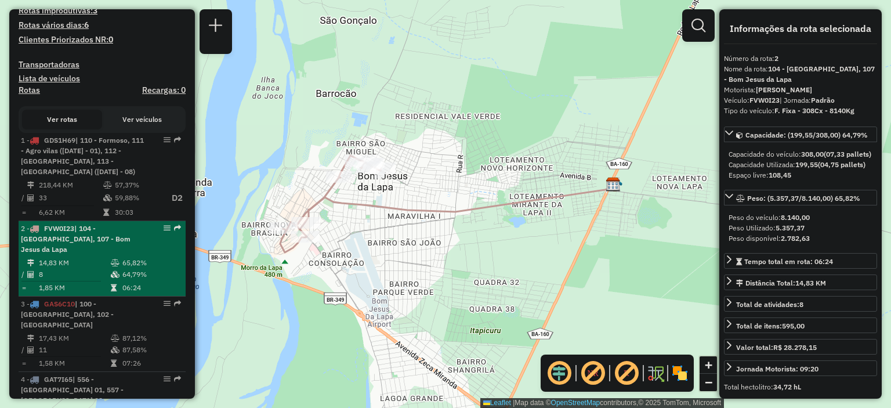
click at [90, 288] on td "1,85 KM" at bounding box center [74, 288] width 72 height 12
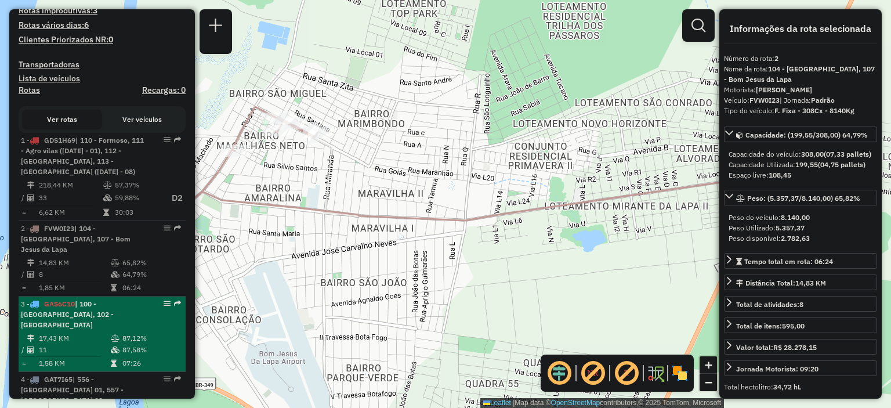
click at [85, 308] on div "3 - GAS6C10 | 100 - [GEOGRAPHIC_DATA], 102 - [GEOGRAPHIC_DATA]" at bounding box center [82, 314] width 123 height 31
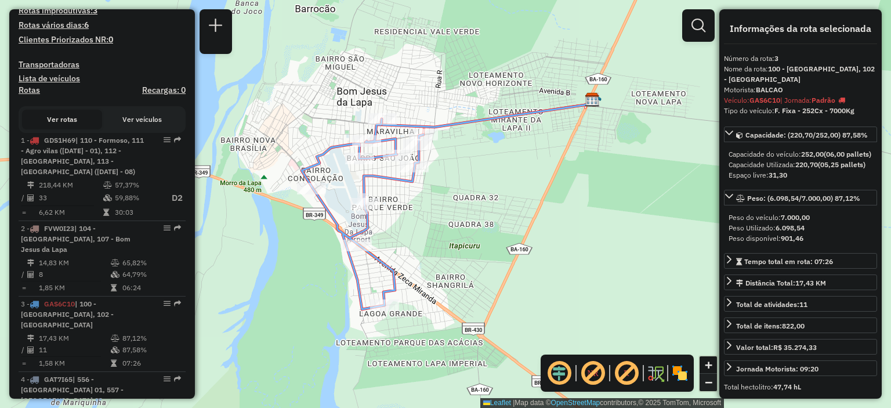
click at [708, 384] on span "−" at bounding box center [709, 382] width 8 height 14
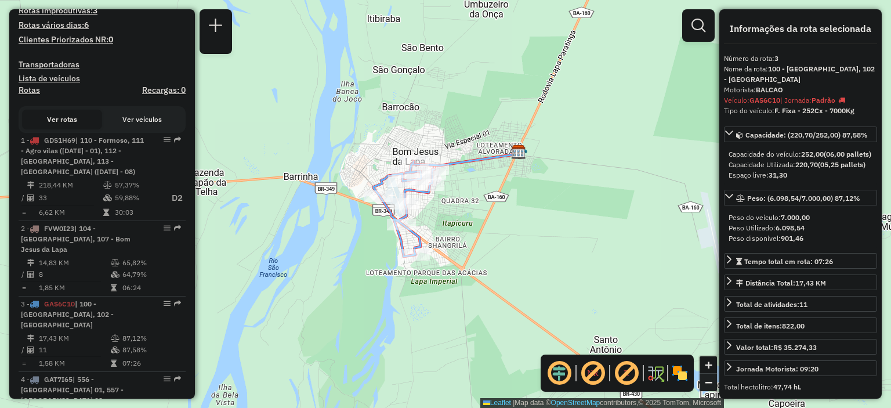
click at [708, 384] on span "−" at bounding box center [709, 382] width 8 height 14
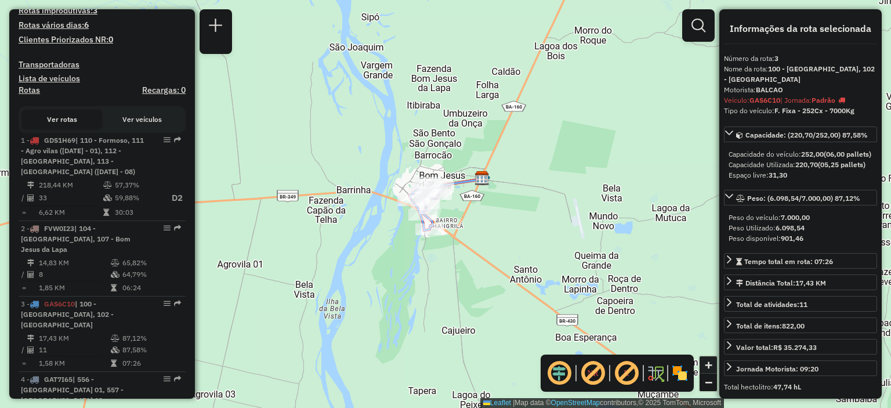
click at [708, 361] on span "+" at bounding box center [709, 364] width 8 height 14
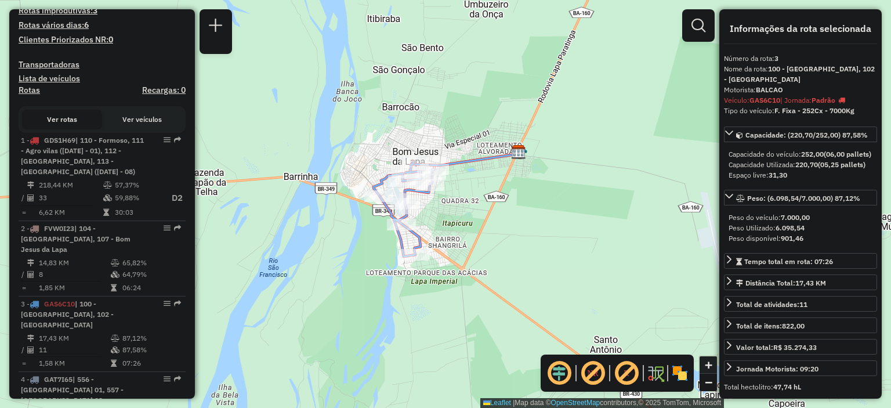
click at [708, 361] on span "+" at bounding box center [709, 364] width 8 height 14
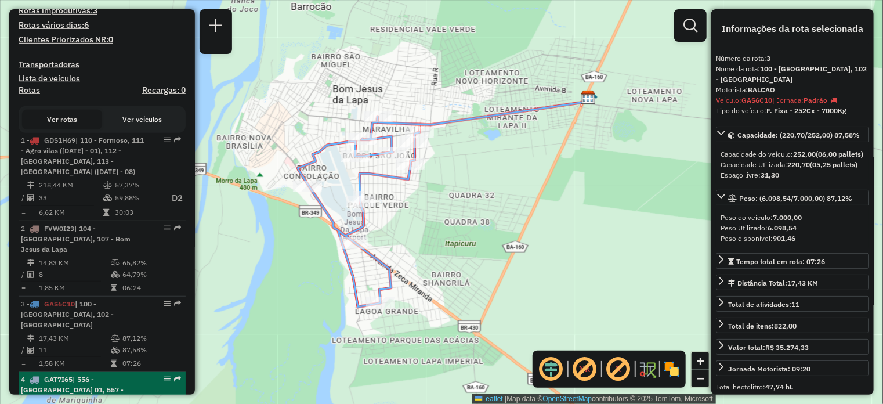
click at [43, 375] on strong "GAT7I65 | 556 - Carinhanha 01, 557 - [GEOGRAPHIC_DATA] 02" at bounding box center [72, 390] width 103 height 30
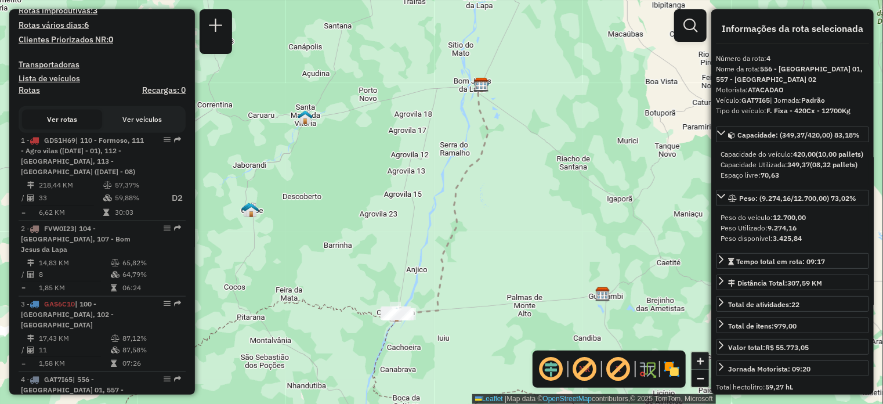
click at [702, 361] on span "+" at bounding box center [700, 360] width 8 height 14
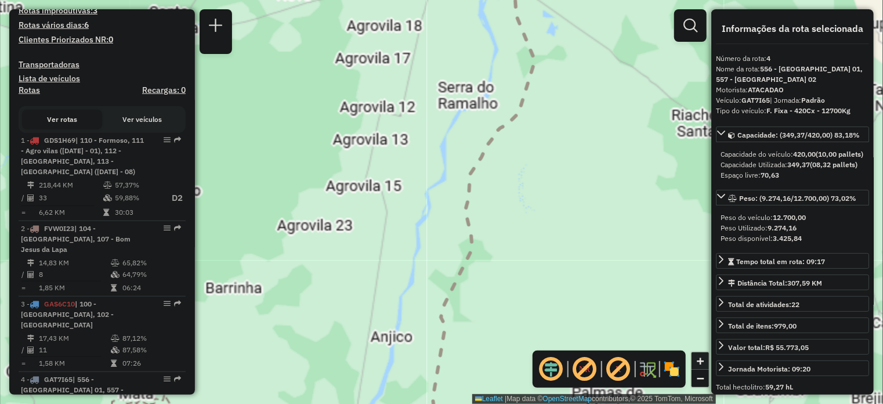
click at [702, 361] on span "+" at bounding box center [700, 360] width 8 height 14
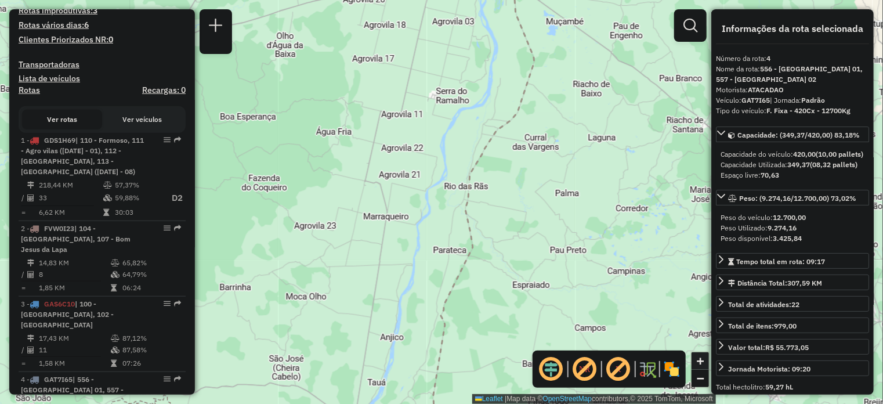
click at [701, 361] on span "+" at bounding box center [700, 360] width 8 height 14
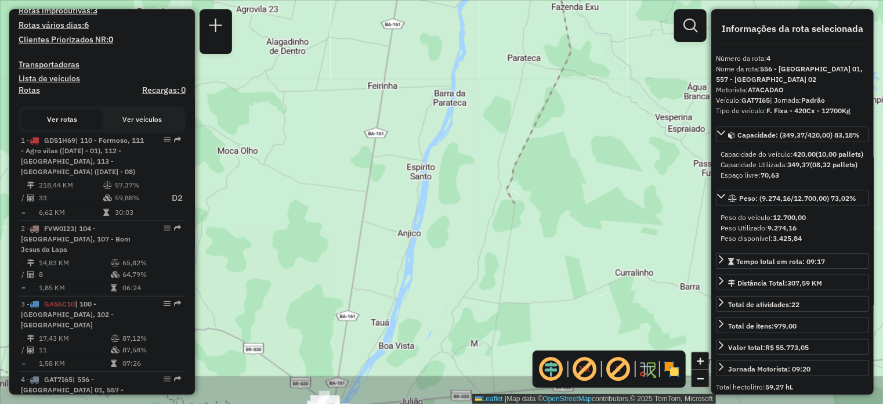
drag, startPoint x: 438, startPoint y: 250, endPoint x: 505, endPoint y: 9, distance: 249.7
click at [505, 9] on div "Janela de atendimento Grade de atendimento Capacidade Transportadoras Veículos …" at bounding box center [441, 202] width 883 height 404
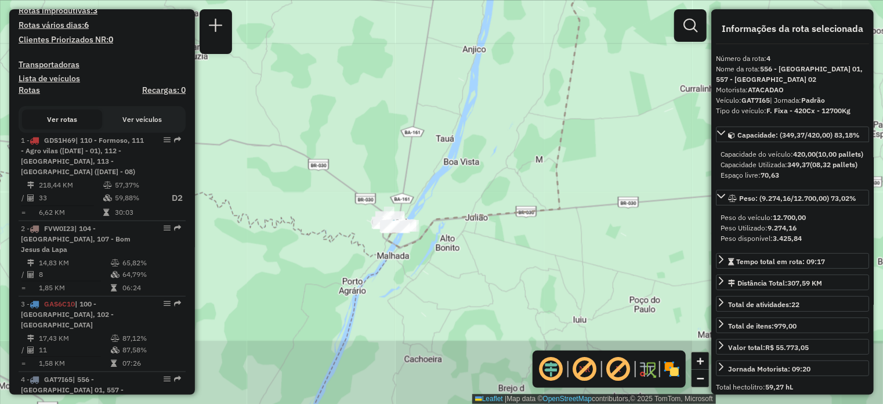
drag, startPoint x: 478, startPoint y: 135, endPoint x: 501, endPoint y: 88, distance: 52.9
click at [501, 88] on div "Janela de atendimento Grade de atendimento Capacidade Transportadoras Veículos …" at bounding box center [441, 202] width 883 height 404
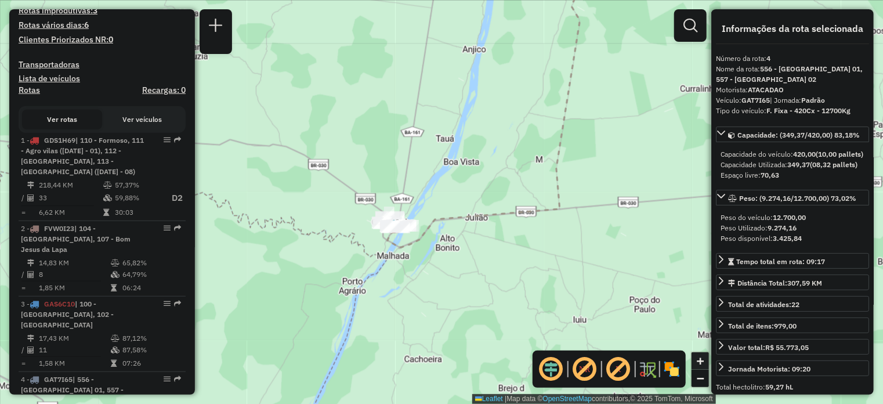
click at [698, 361] on span "+" at bounding box center [700, 360] width 8 height 14
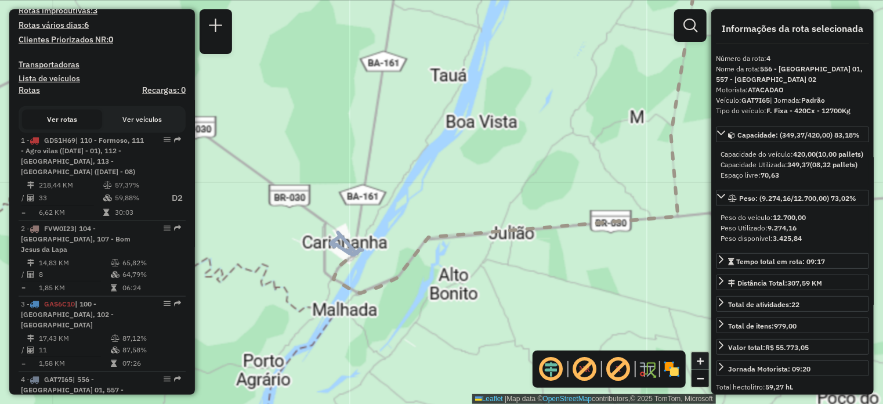
click at [698, 361] on span "+" at bounding box center [700, 360] width 8 height 14
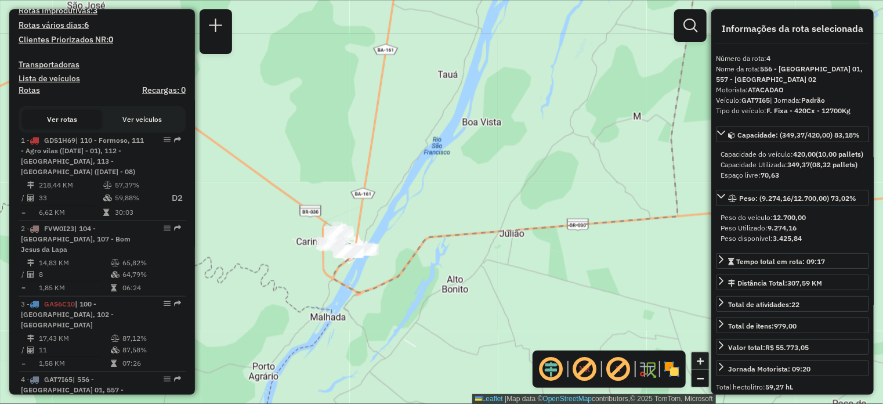
click at [698, 361] on span "+" at bounding box center [700, 360] width 8 height 14
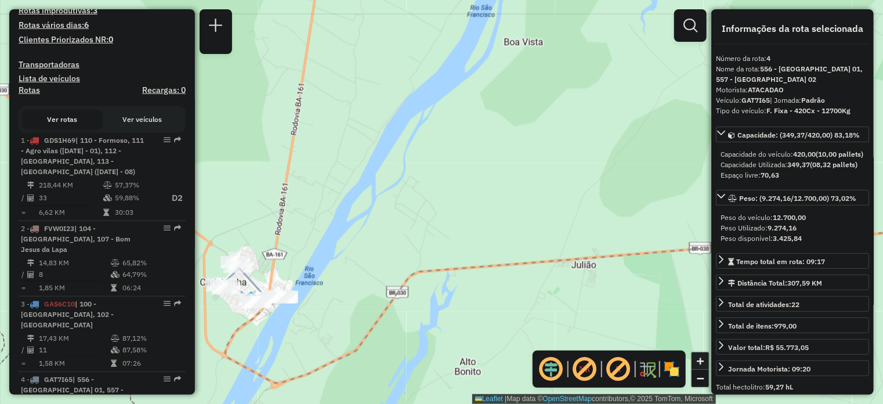
click at [698, 361] on span "+" at bounding box center [700, 360] width 8 height 14
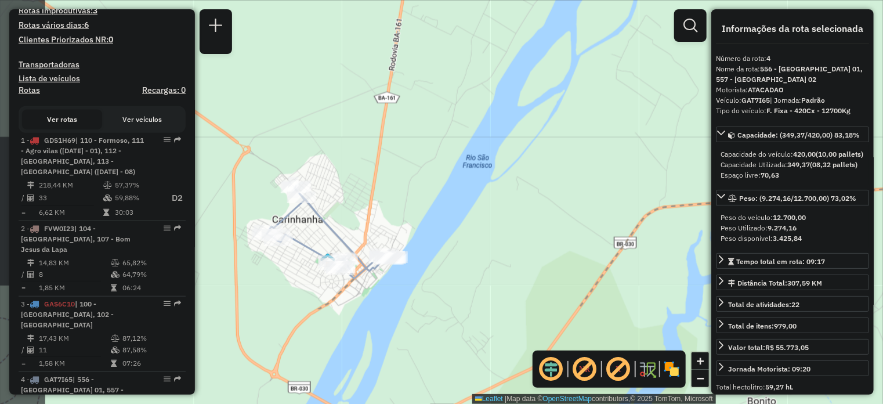
drag, startPoint x: 288, startPoint y: 325, endPoint x: 549, endPoint y: 197, distance: 290.2
click at [549, 197] on div "Janela de atendimento Grade de atendimento Capacidade Transportadoras Veículos …" at bounding box center [441, 202] width 883 height 404
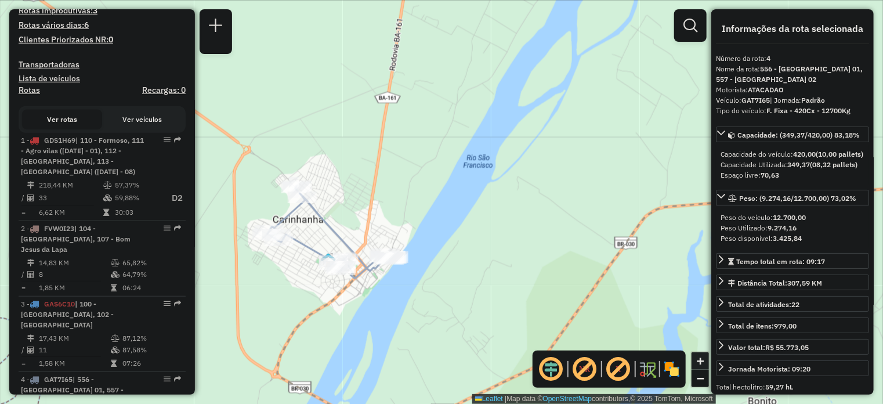
click at [702, 362] on span "+" at bounding box center [700, 360] width 8 height 14
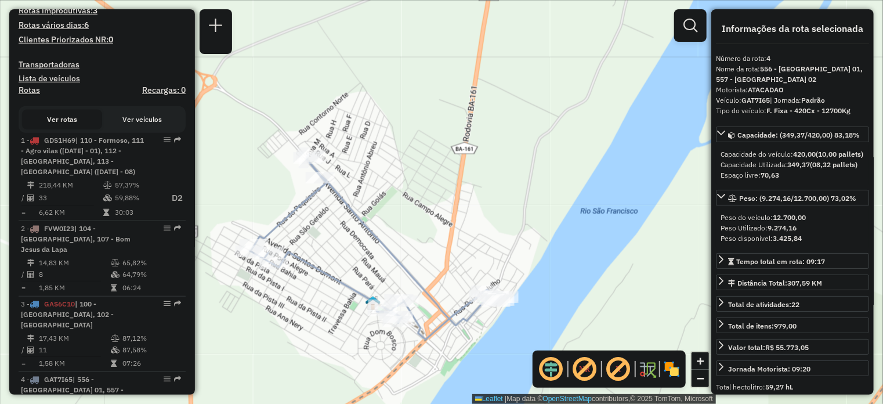
drag, startPoint x: 281, startPoint y: 202, endPoint x: 438, endPoint y: 187, distance: 157.9
click at [438, 187] on div "Janela de atendimento Grade de atendimento Capacidade Transportadoras Veículos …" at bounding box center [441, 202] width 883 height 404
